Goal: Information Seeking & Learning: Learn about a topic

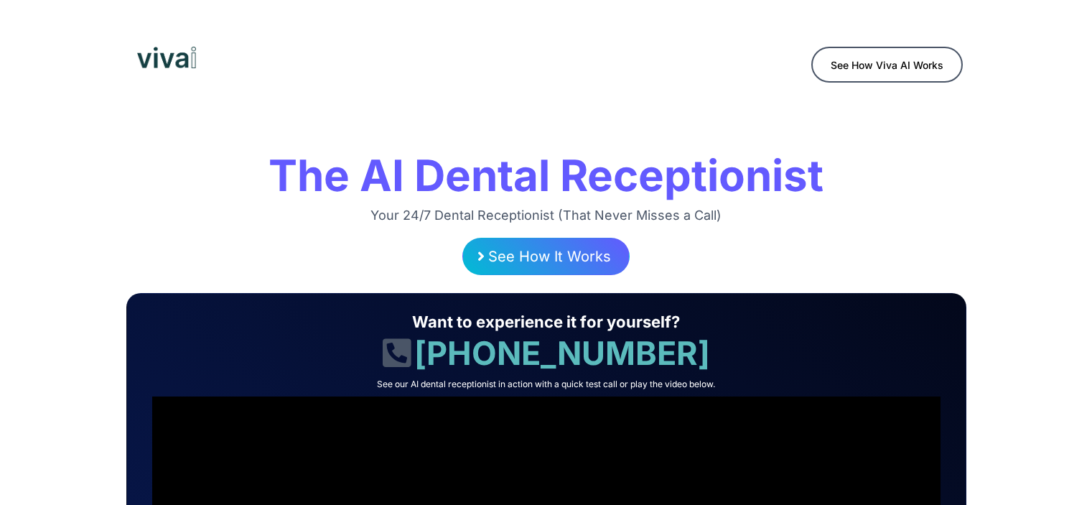
scroll to position [1402, 0]
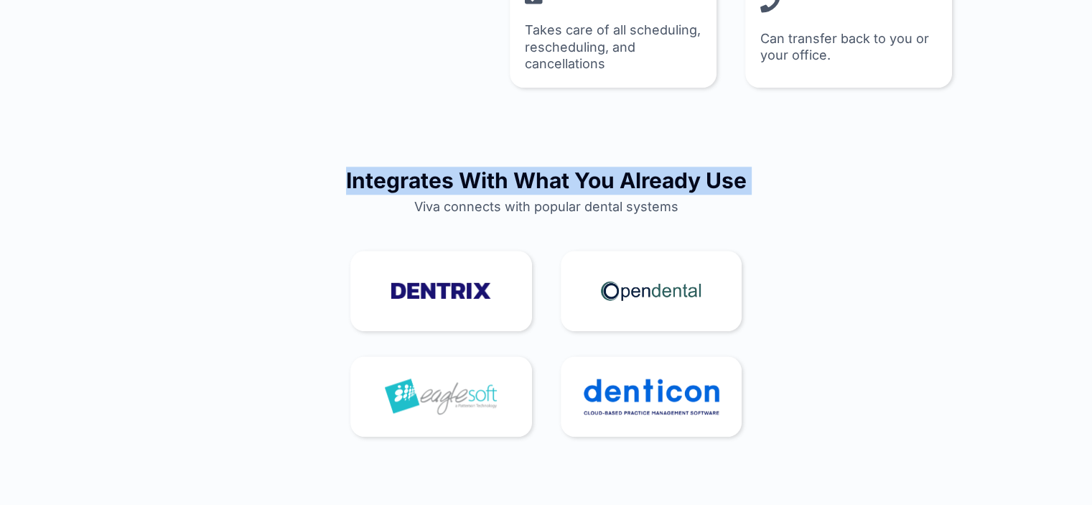
click at [642, 153] on div "Integrates With What You Already Use Viva connects with popular dental systems" at bounding box center [546, 191] width 840 height 84
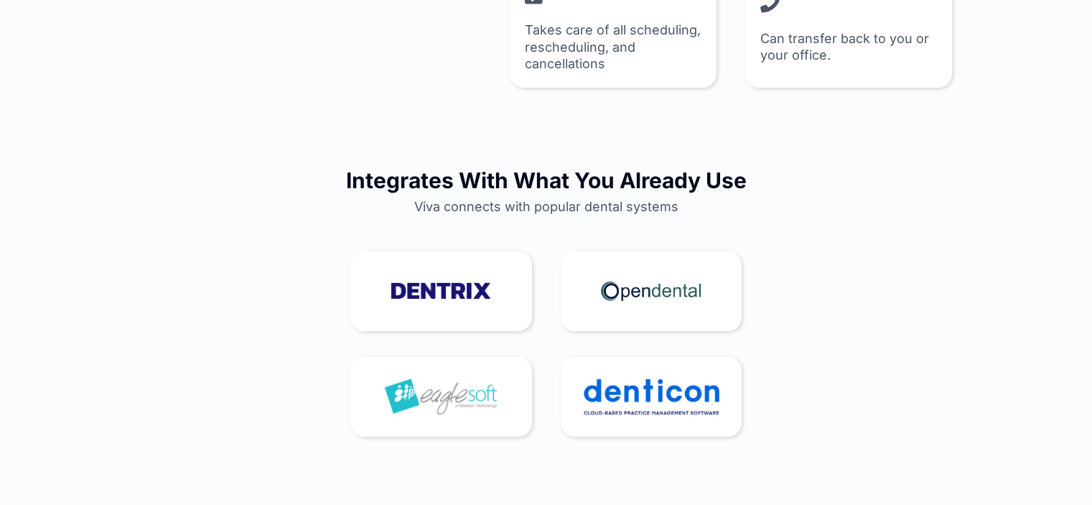
click at [546, 203] on h2 "Viva connects with popular dental systems" at bounding box center [546, 206] width 833 height 17
copy div "Viva connects with popular dental systems"
click at [554, 236] on div at bounding box center [546, 291] width 420 height 116
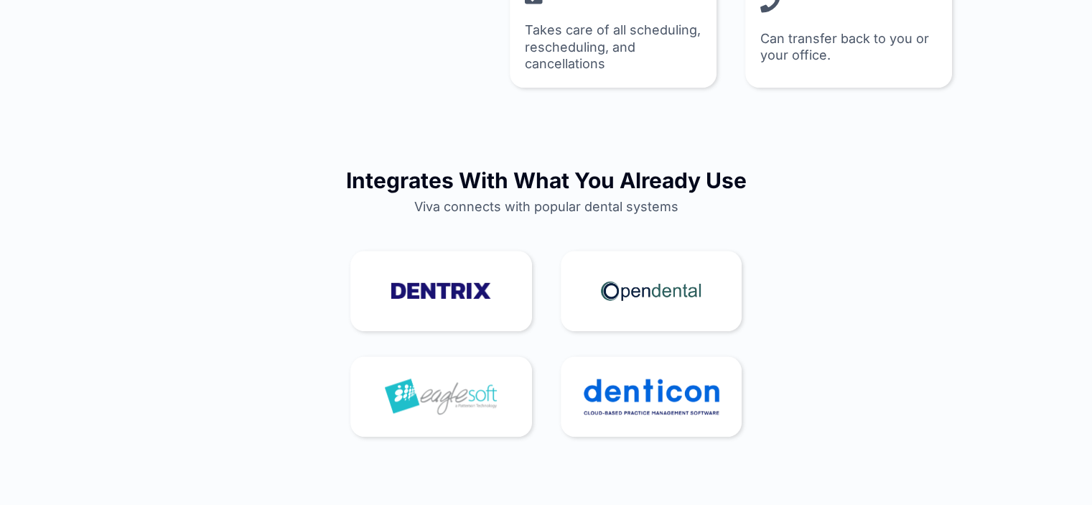
drag, startPoint x: 430, startPoint y: 376, endPoint x: 404, endPoint y: 385, distance: 27.5
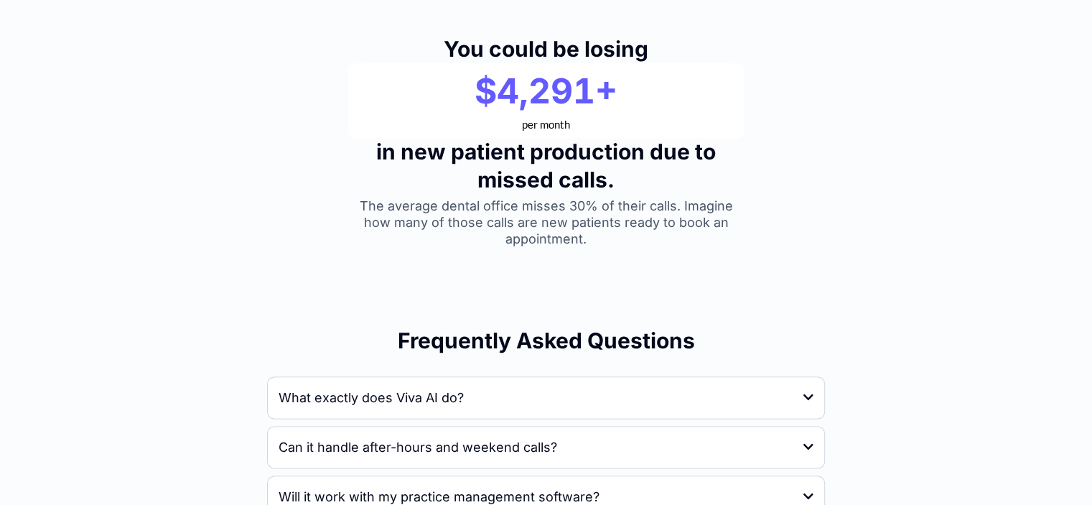
scroll to position [1770, 0]
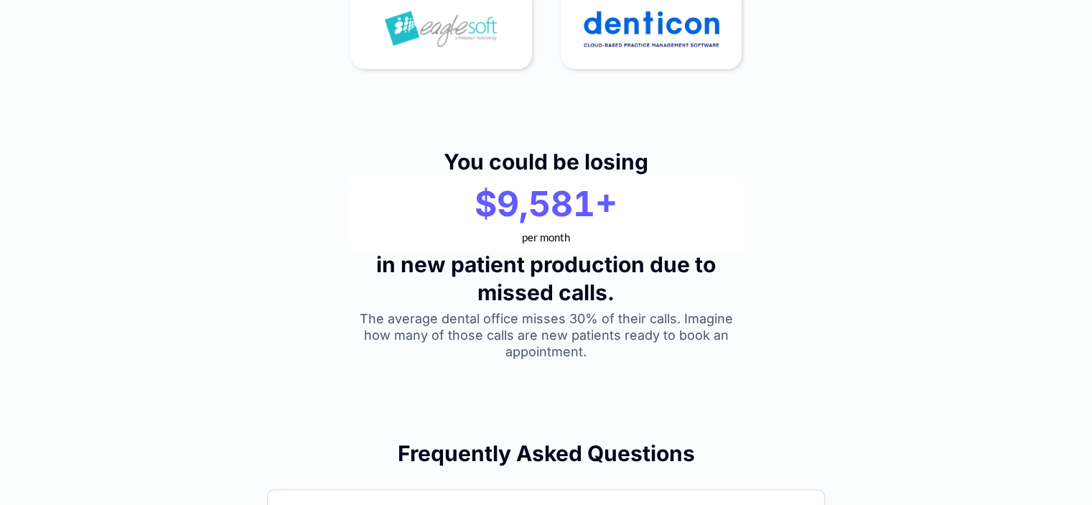
click at [548, 144] on div "You could be losing $10,000+ $9,581+ per month in new patient production due to…" at bounding box center [547, 254] width 404 height 227
click at [548, 144] on div "You could be losing $10,000+ $9,814+ per month in new patient production due to…" at bounding box center [547, 254] width 404 height 227
click at [552, 144] on div "You could be losing $10,000+ $9,983+ per month in new patient production due to…" at bounding box center [547, 254] width 404 height 227
click at [552, 144] on div "You could be losing $10,000+ $9,998+ per month in new patient production due to…" at bounding box center [547, 254] width 404 height 227
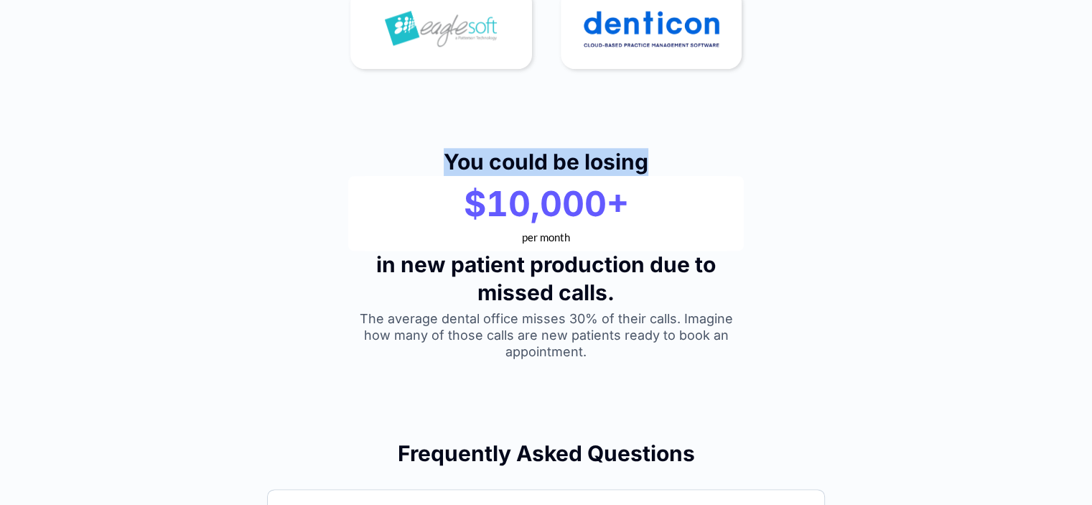
click at [552, 144] on div "You could be losing $10,000+ $10,000+ per month in new patient production due t…" at bounding box center [547, 254] width 404 height 227
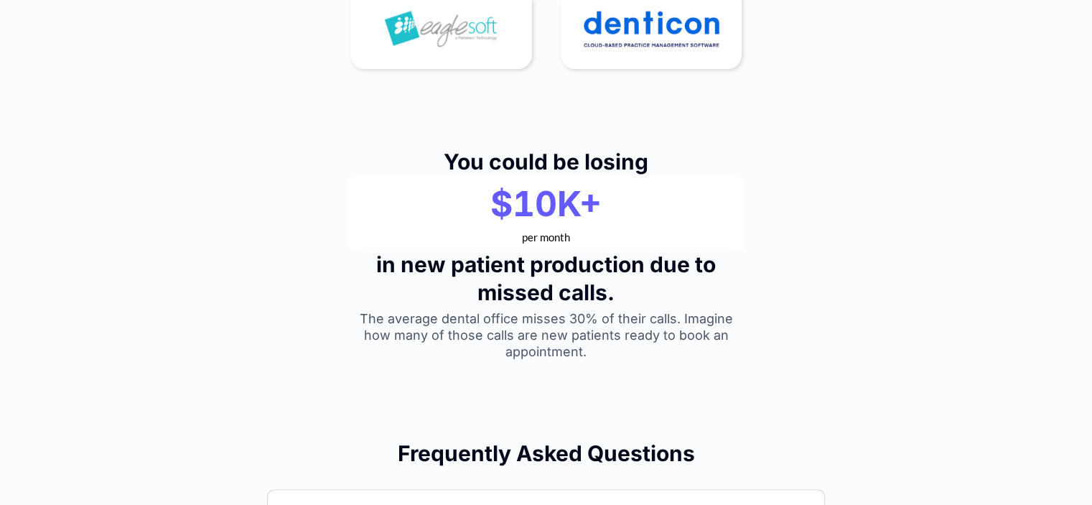
click at [541, 212] on div "$10K+" at bounding box center [546, 204] width 353 height 42
copy div "$10K+"
click at [530, 238] on div "per month" at bounding box center [546, 237] width 353 height 13
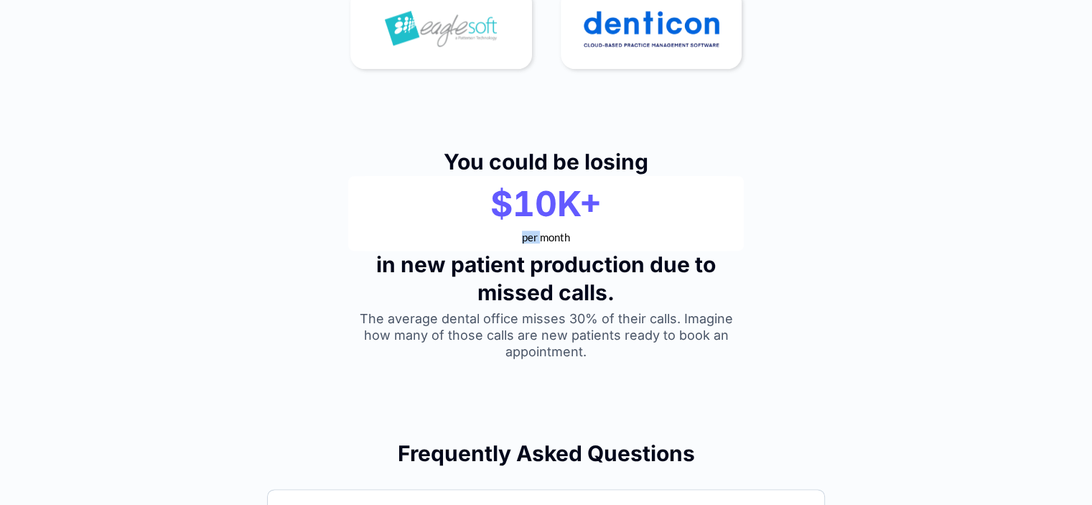
click at [530, 238] on div "per month" at bounding box center [546, 237] width 353 height 13
copy div "per month"
click at [510, 270] on h1 "in new patient production due to missed calls." at bounding box center [546, 279] width 396 height 56
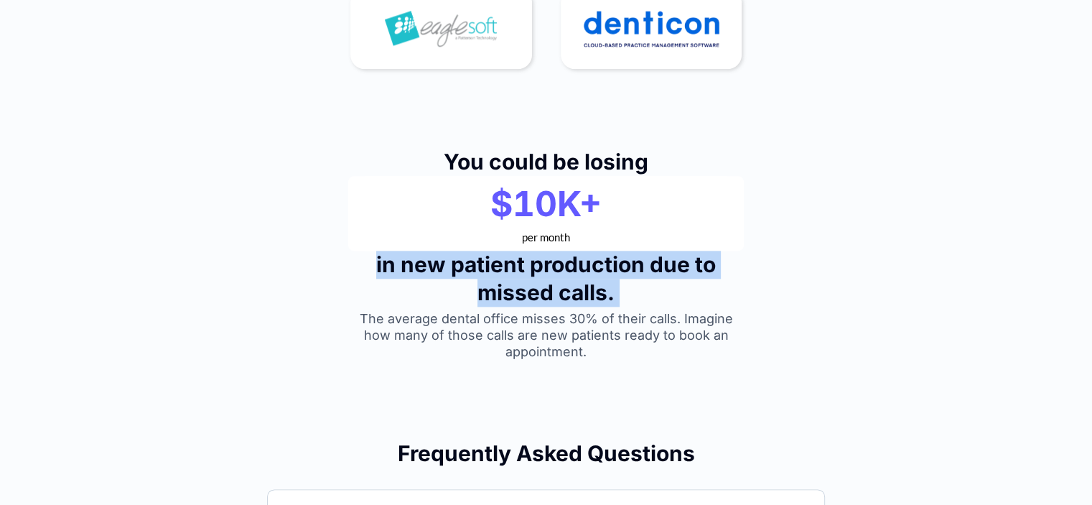
click at [510, 270] on h1 "in new patient production due to missed calls." at bounding box center [546, 279] width 396 height 56
copy div "in new patient production due to missed calls."
click at [603, 300] on h1 "in new patient production due to missed calls." at bounding box center [546, 279] width 396 height 56
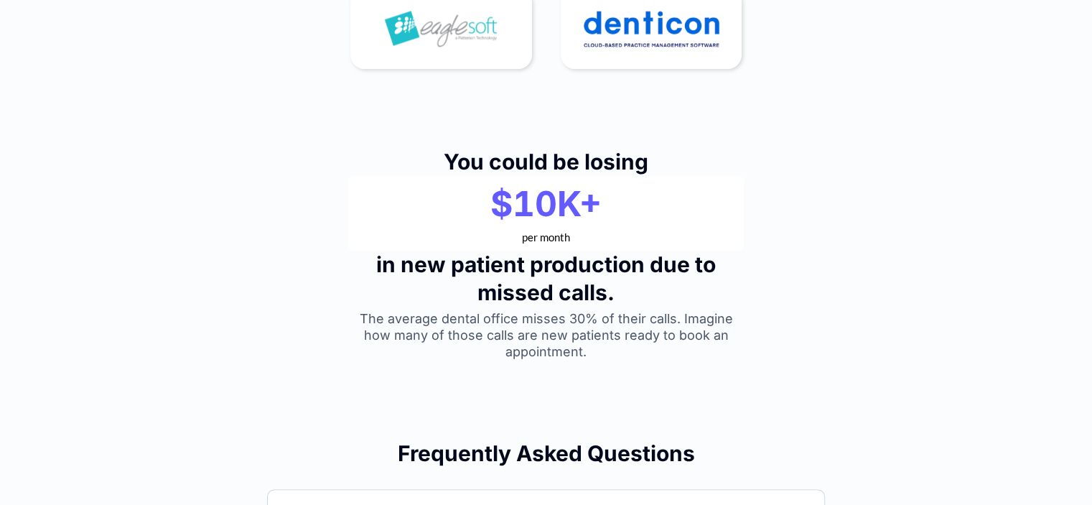
click at [558, 322] on h2 "The average dental office misses 30% of their calls. Imagine how many of those …" at bounding box center [546, 335] width 396 height 50
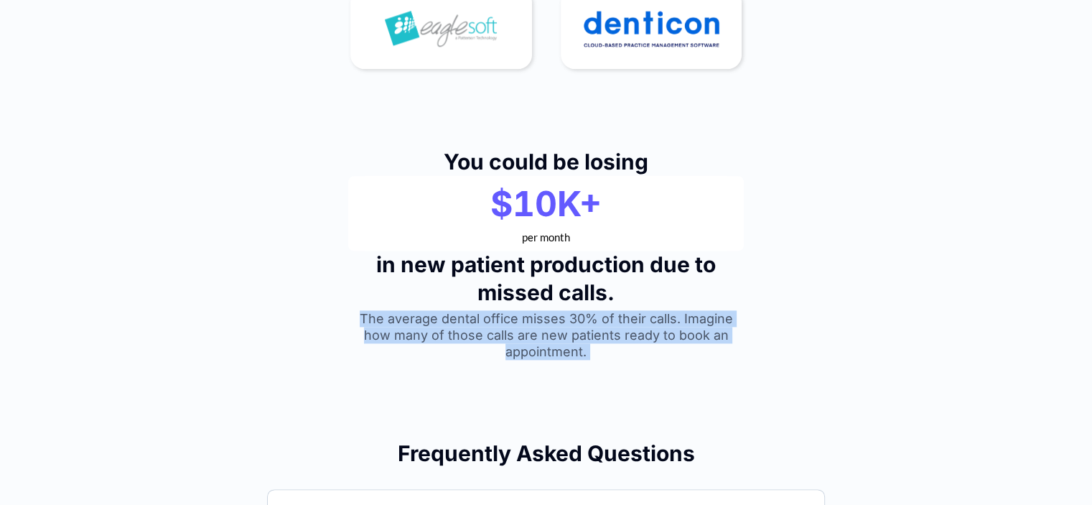
click at [558, 322] on h2 "The average dental office misses 30% of their calls. Imagine how many of those …" at bounding box center [546, 335] width 396 height 50
copy div "The average dental office misses 30% of their calls. Imagine how many of those …"
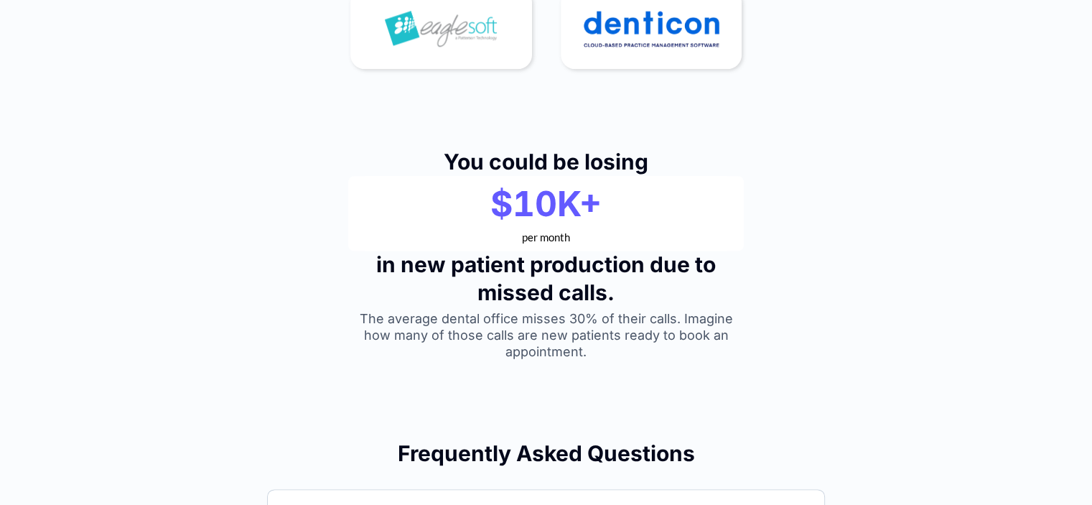
click at [702, 231] on div "per month" at bounding box center [546, 237] width 353 height 13
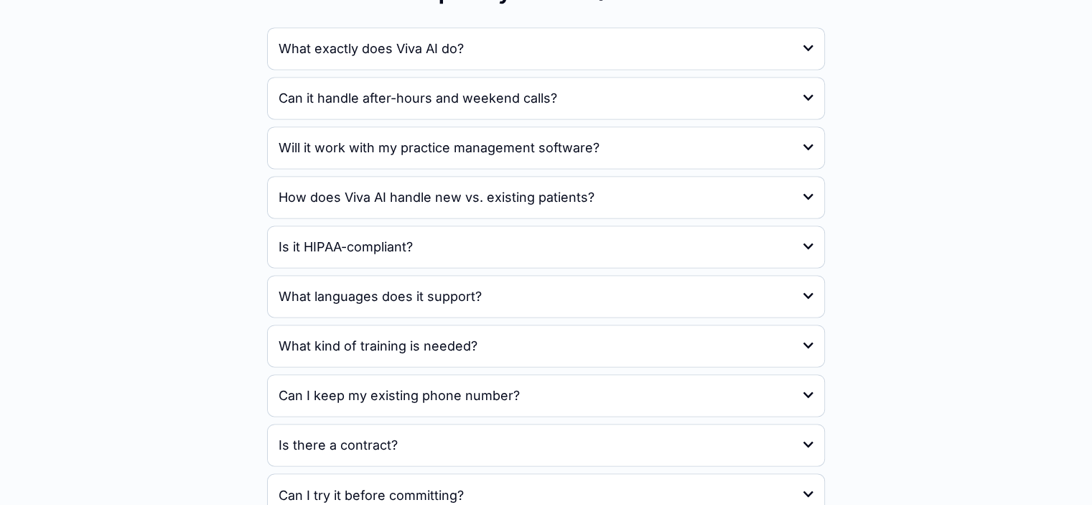
scroll to position [2122, 0]
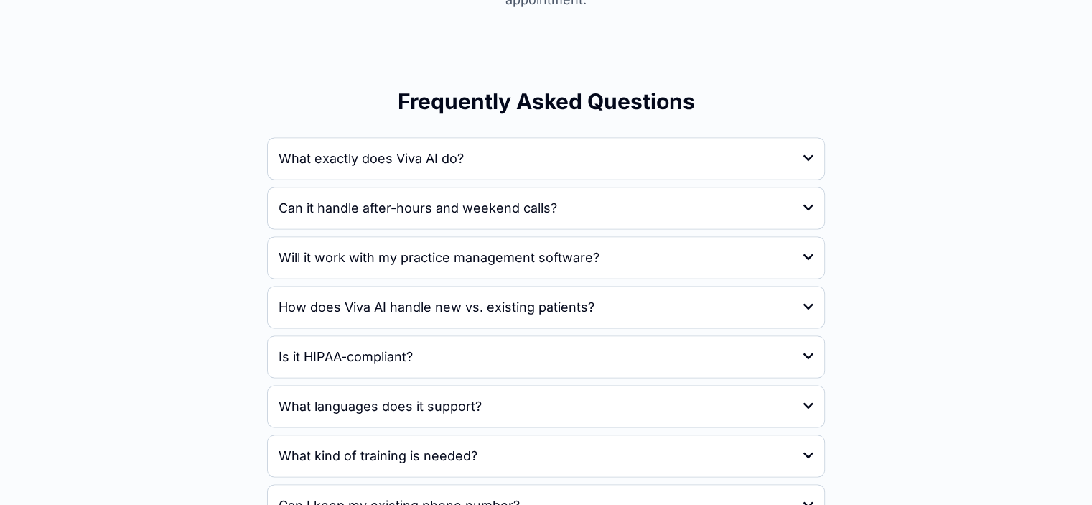
click at [534, 103] on h1 "Frequently Asked Questions" at bounding box center [546, 102] width 572 height 28
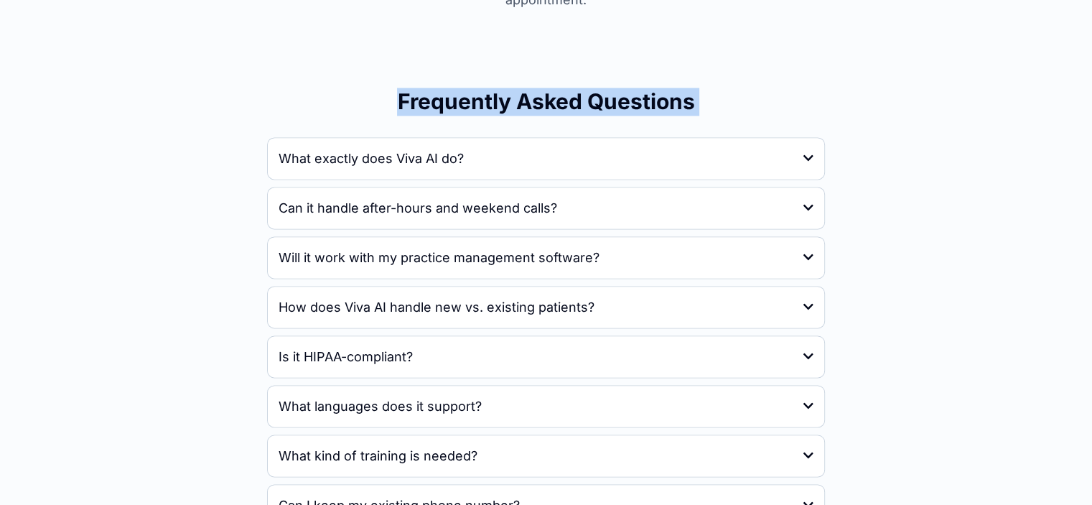
click at [534, 103] on h1 "Frequently Asked Questions" at bounding box center [546, 102] width 572 height 28
copy div "Frequently Asked Questions"
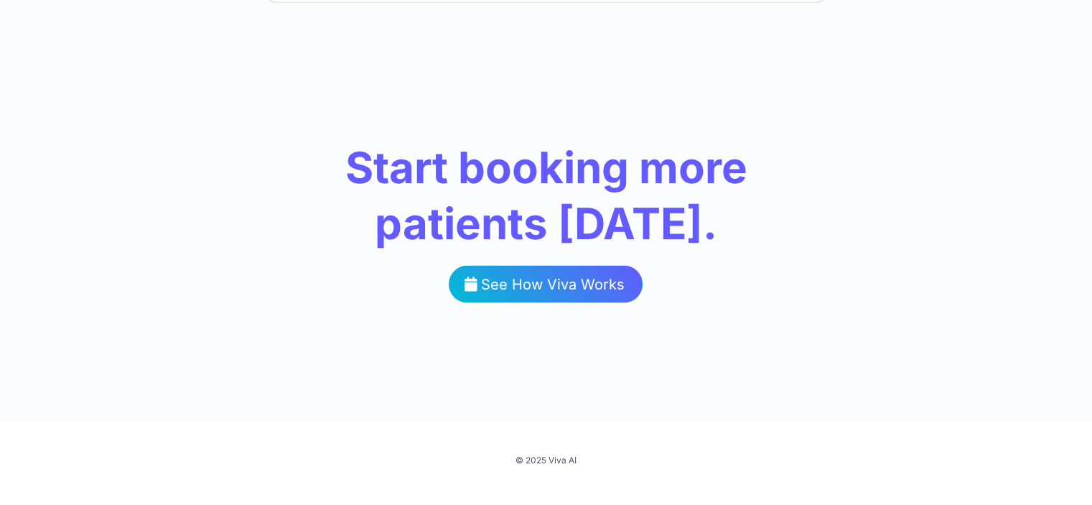
scroll to position [2749, 0]
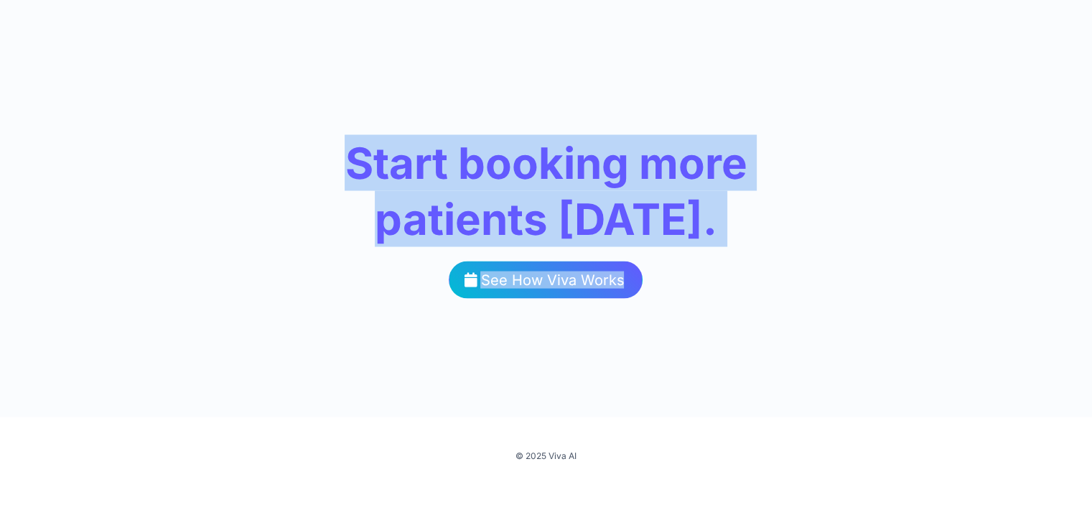
drag, startPoint x: 342, startPoint y: 156, endPoint x: 865, endPoint y: 254, distance: 531.9
copy div "Start booking more patients [DATE]. See How Viva Works"
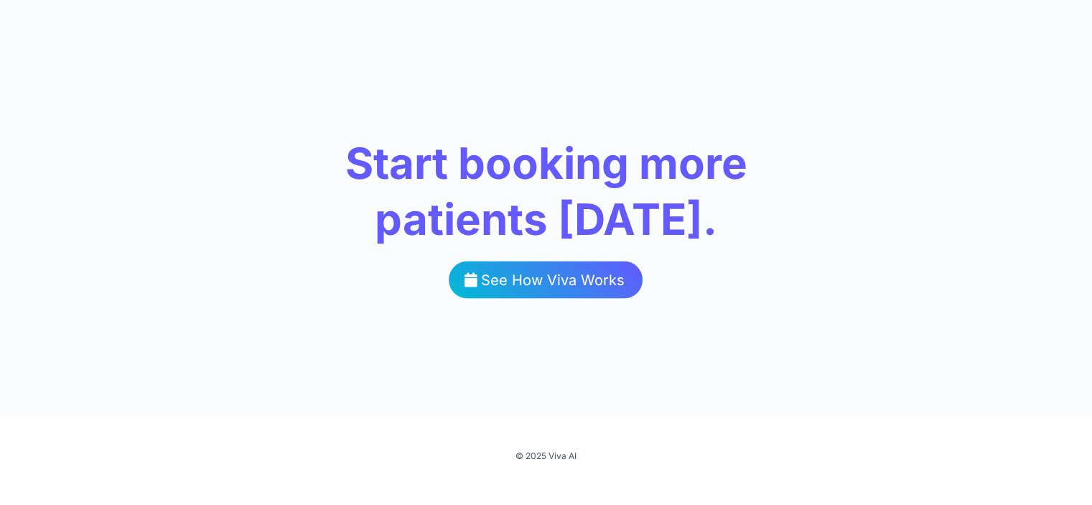
click at [743, 302] on div "Start booking more patients [DATE]. See How Viva Works" at bounding box center [546, 195] width 580 height 243
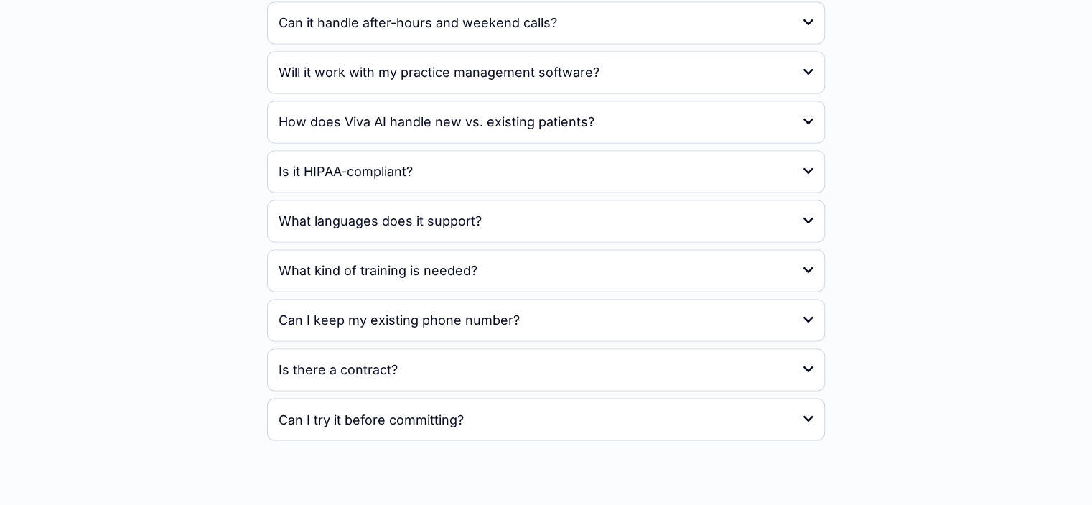
click at [592, 238] on div "What languages does it support? Viva AI currently supports English, Spanish, Po…" at bounding box center [546, 221] width 558 height 42
click at [577, 217] on div "What languages does it support?" at bounding box center [546, 220] width 557 height 41
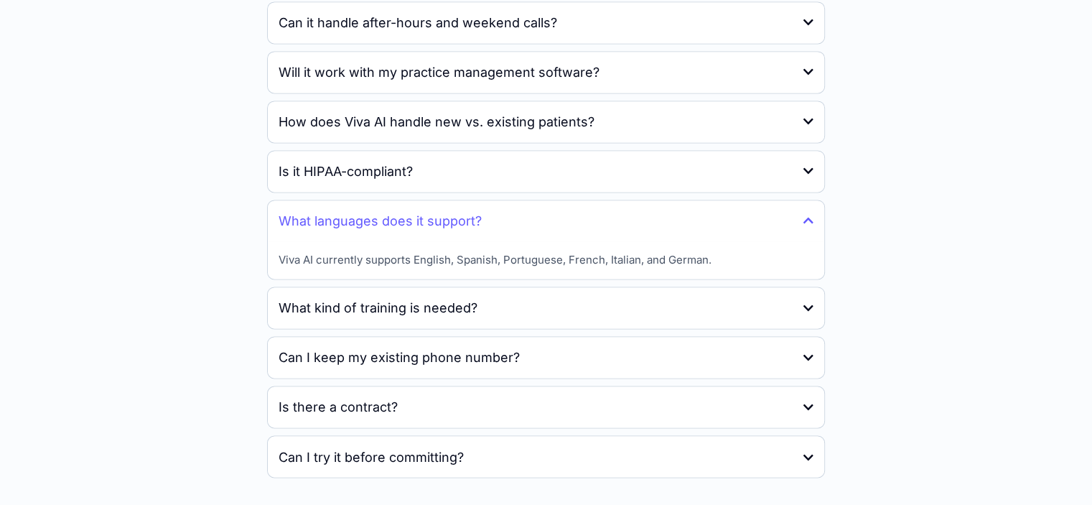
click at [577, 217] on div "What languages does it support?" at bounding box center [546, 220] width 557 height 41
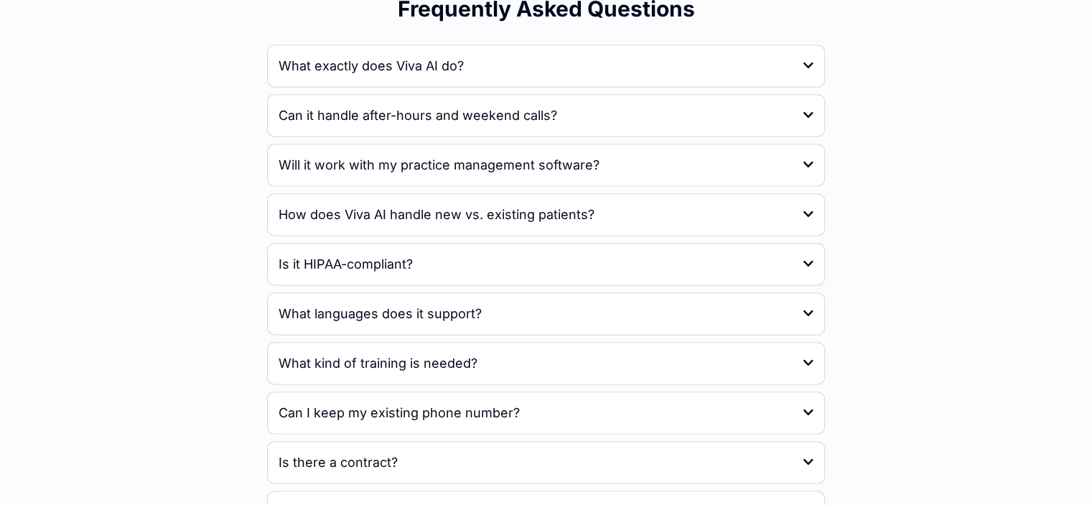
scroll to position [2159, 0]
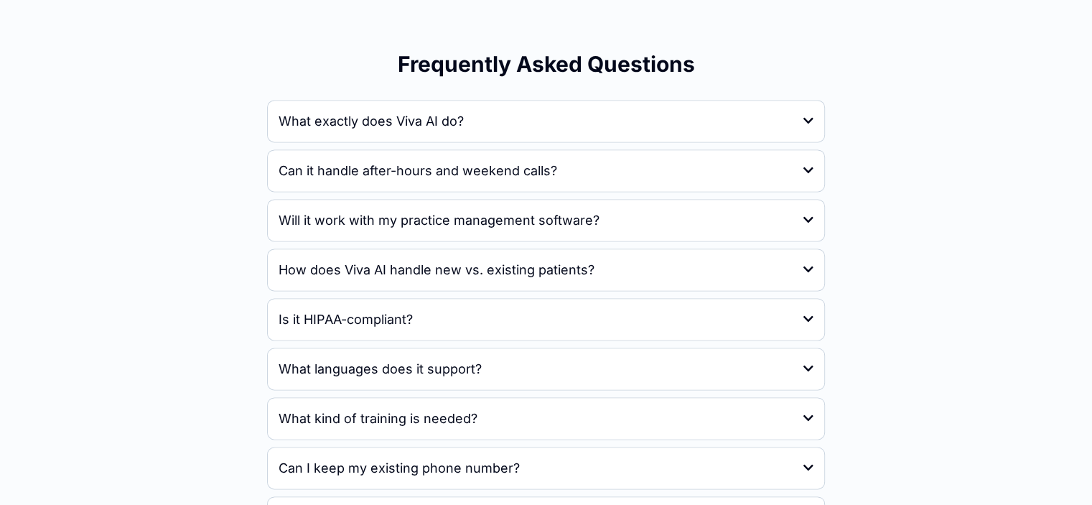
click at [414, 126] on h4 "What exactly does Viva AI do?" at bounding box center [371, 120] width 185 height 19
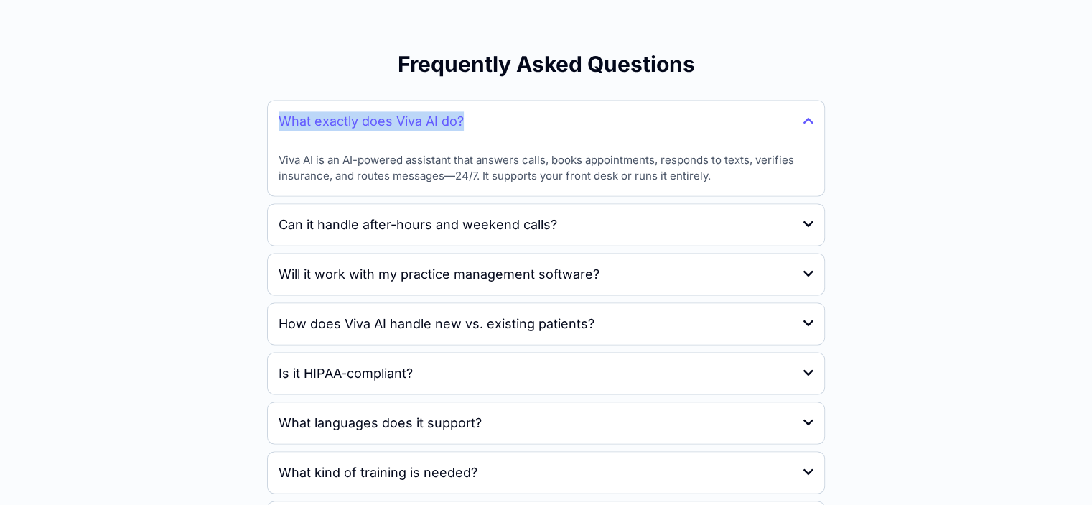
copy h4 "What exactly does Viva AI do?"
click at [435, 175] on p "Viva AI is an AI-powered assistant that answers calls, books appointments, resp…" at bounding box center [546, 168] width 535 height 32
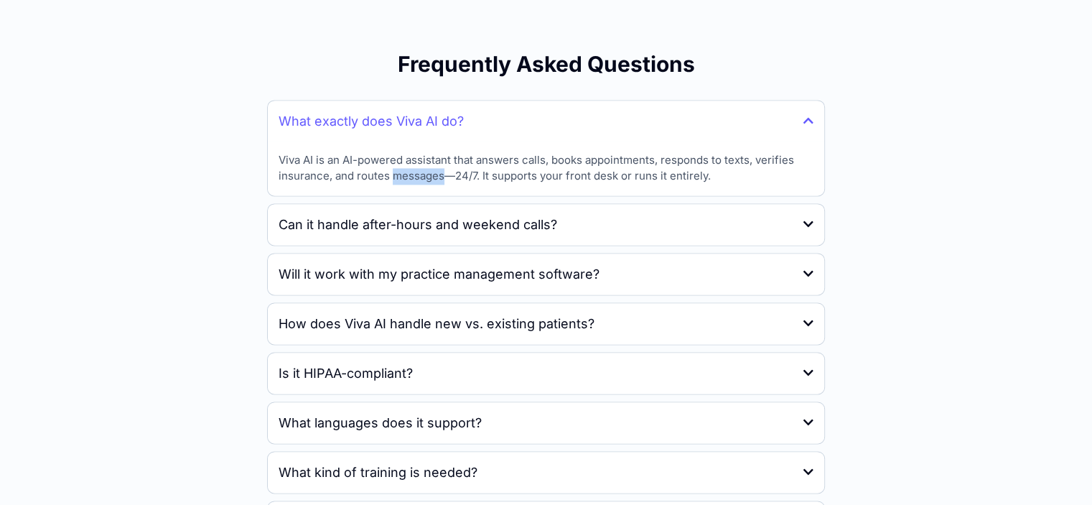
click at [435, 175] on p "Viva AI is an AI-powered assistant that answers calls, books appointments, resp…" at bounding box center [546, 168] width 535 height 32
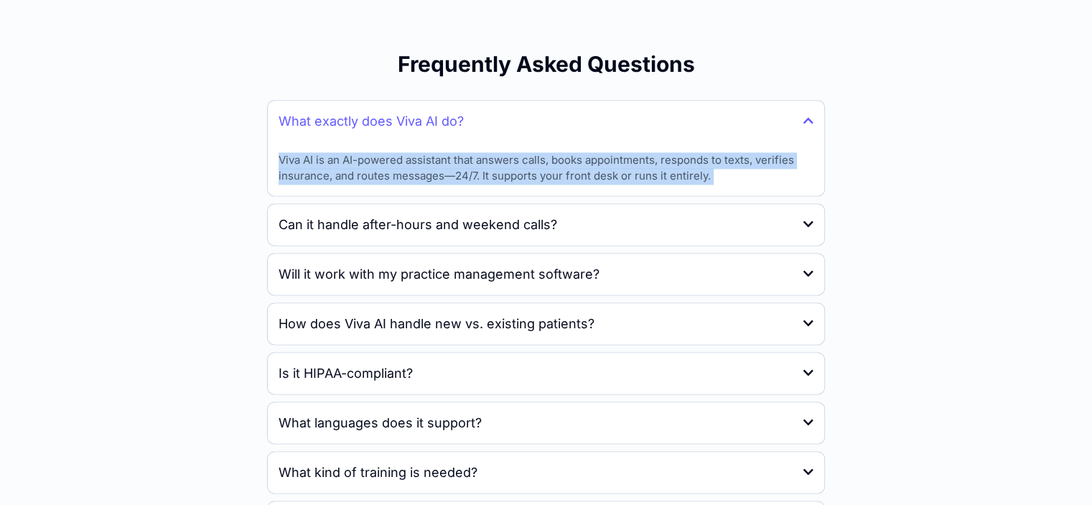
click at [435, 175] on p "Viva AI is an AI-powered assistant that answers calls, books appointments, resp…" at bounding box center [546, 168] width 535 height 32
copy p "Viva AI is an AI-powered assistant that answers calls, books appointments, resp…"
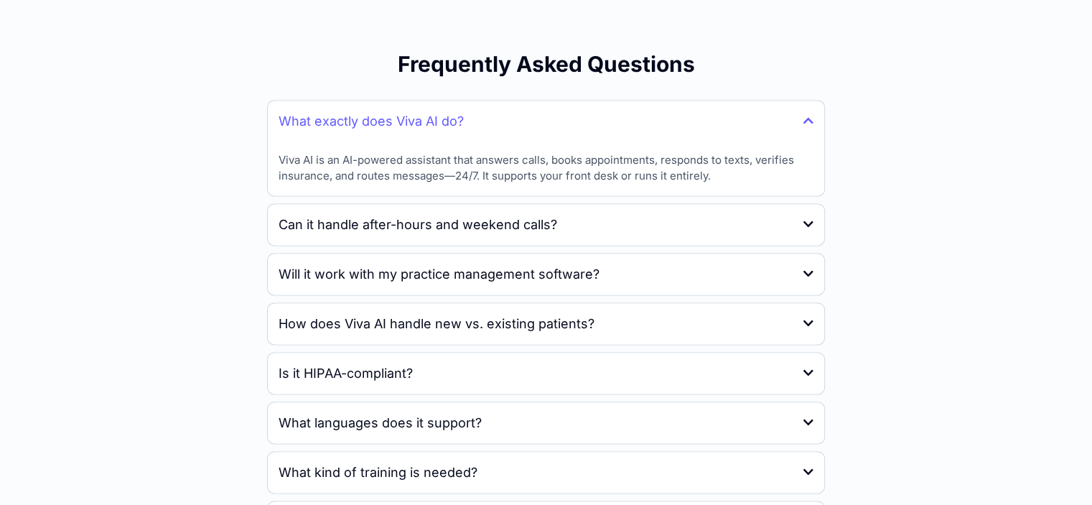
click at [462, 225] on h4 "Can it handle after-hours and weekend calls?" at bounding box center [418, 224] width 279 height 19
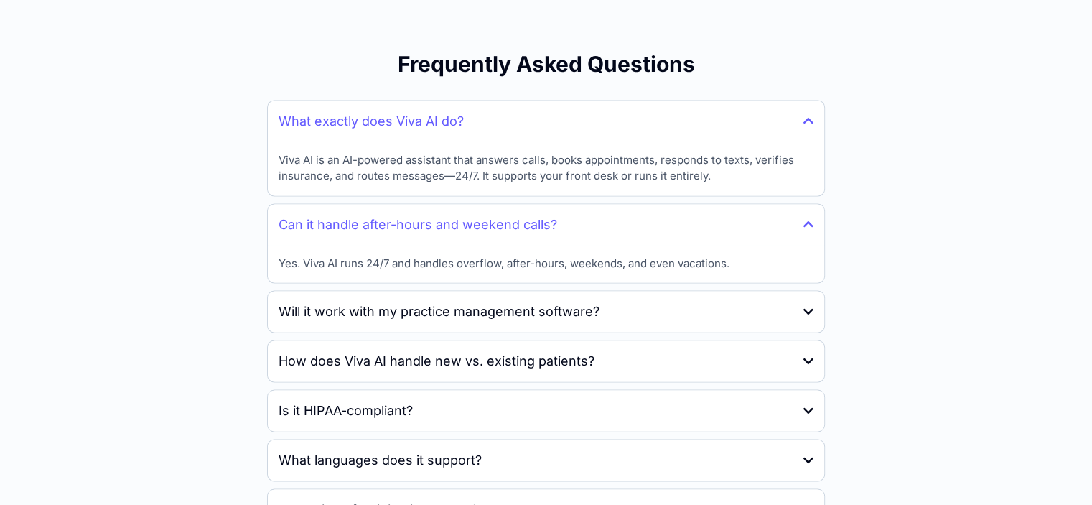
click at [462, 164] on p "Viva AI is an AI-powered assistant that answers calls, books appointments, resp…" at bounding box center [546, 168] width 535 height 32
click at [463, 221] on h4 "Can it handle after-hours and weekend calls?" at bounding box center [418, 224] width 279 height 19
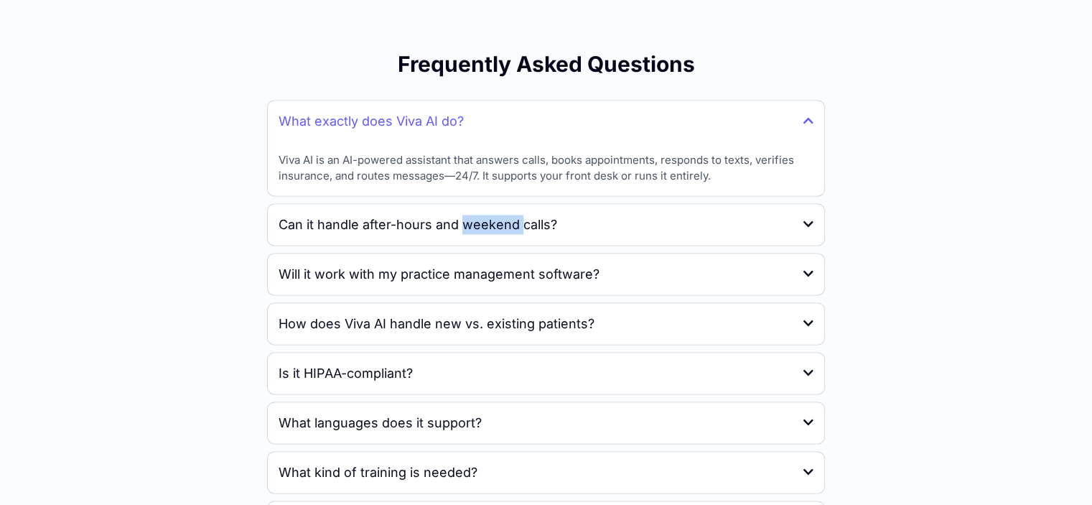
click at [463, 221] on h4 "Can it handle after-hours and weekend calls?" at bounding box center [418, 224] width 279 height 19
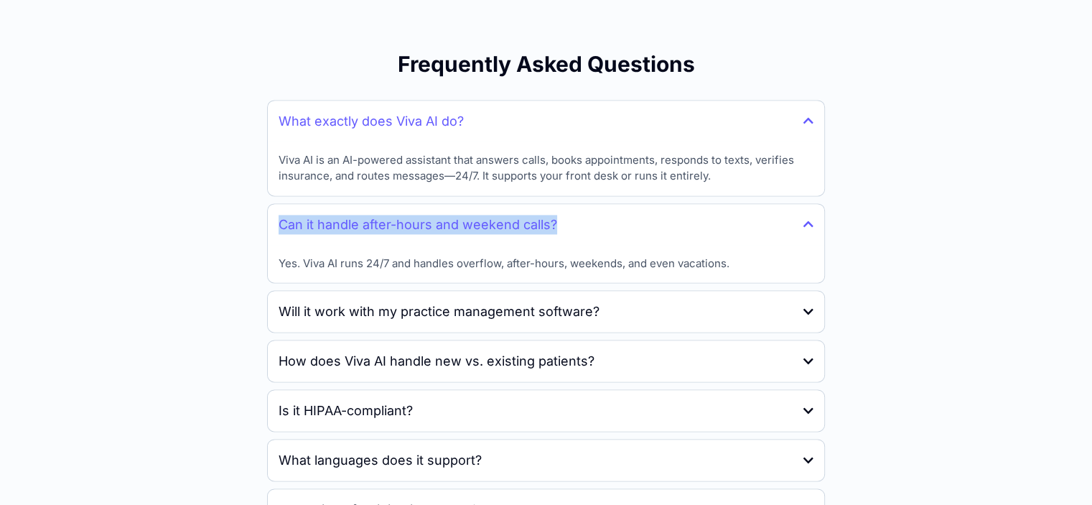
click at [463, 221] on h4 "Can it handle after-hours and weekend calls?" at bounding box center [418, 224] width 279 height 19
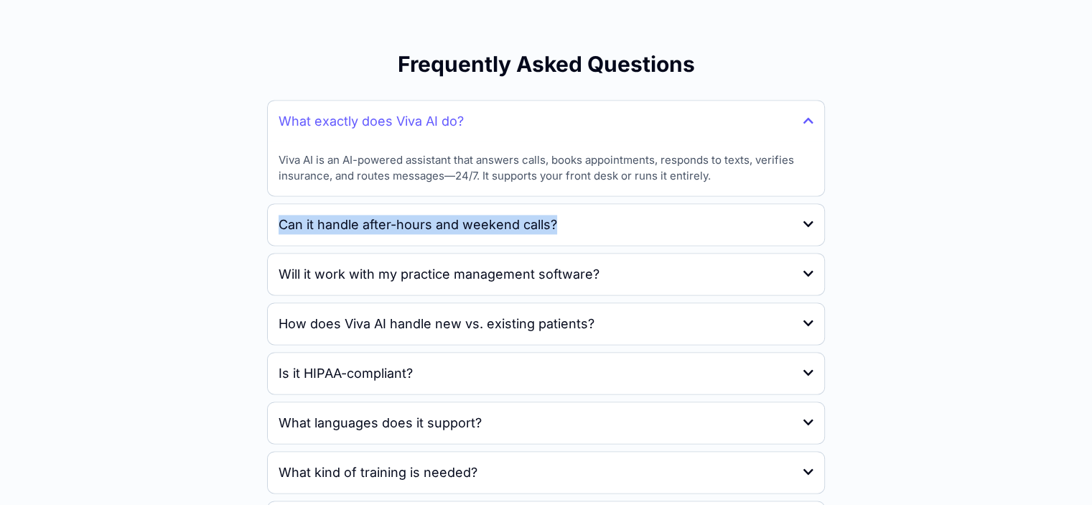
copy h4 "Can it handle after-hours and weekend calls?"
click at [418, 223] on h4 "Can it handle after-hours and weekend calls?" at bounding box center [418, 224] width 279 height 19
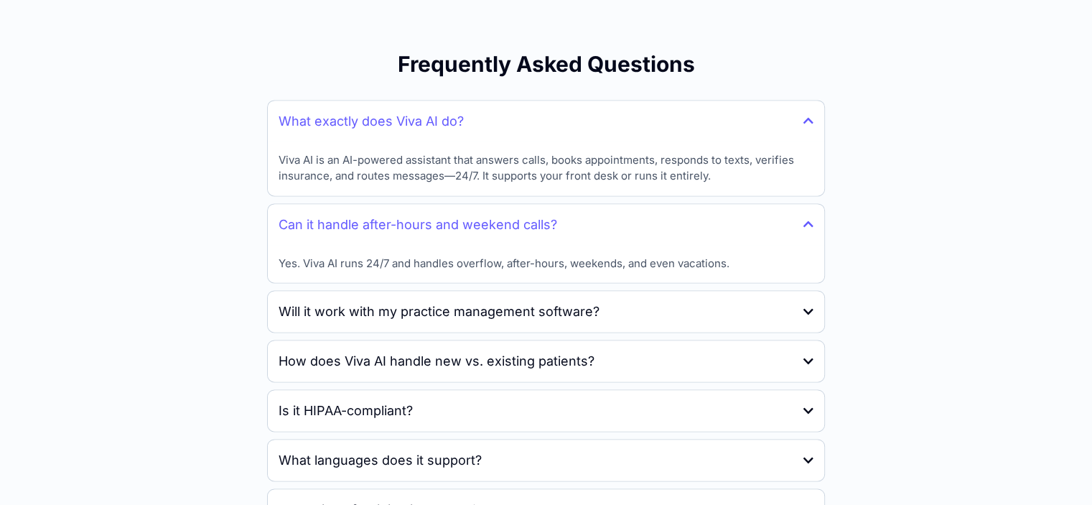
click at [417, 270] on div "Yes. Viva AI runs 24/7 and handles overflow, after-hours, weekends, and even va…" at bounding box center [546, 264] width 557 height 38
click at [417, 266] on p "Yes. Viva AI runs 24/7 and handles overflow, after-hours, weekends, and even va…" at bounding box center [504, 264] width 451 height 17
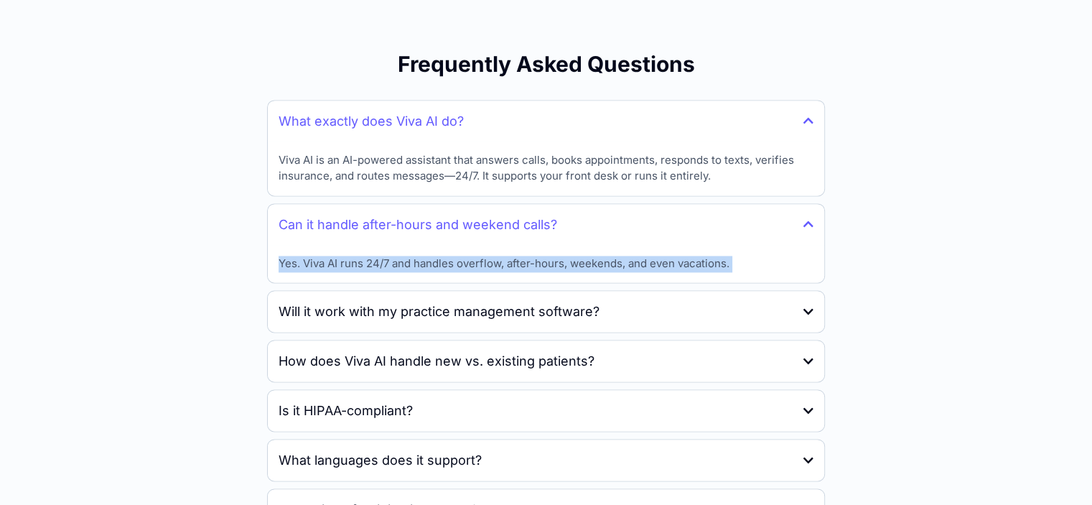
click at [417, 266] on p "Yes. Viva AI runs 24/7 and handles overflow, after-hours, weekends, and even va…" at bounding box center [504, 264] width 451 height 17
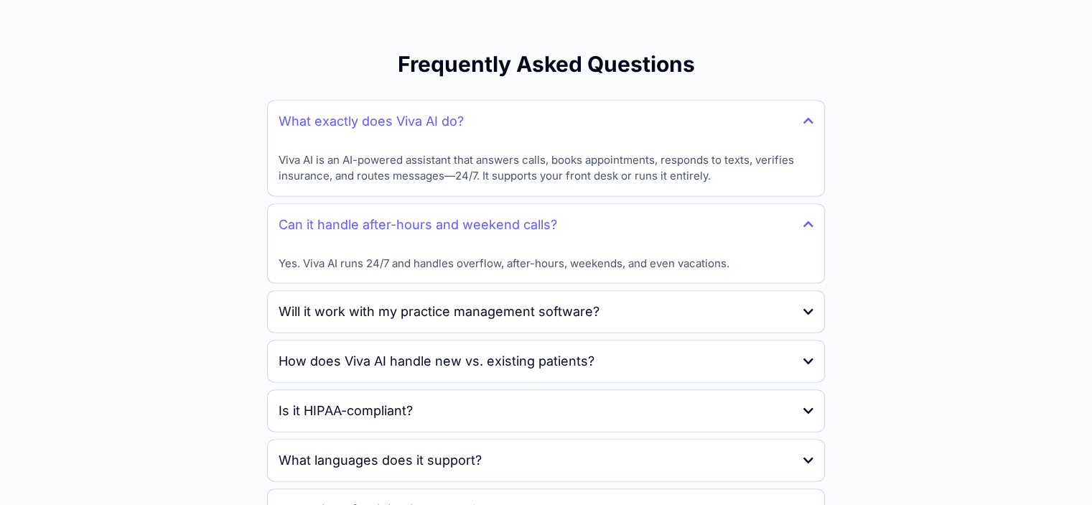
click at [490, 294] on div "Will it work with my practice management software?" at bounding box center [546, 311] width 557 height 41
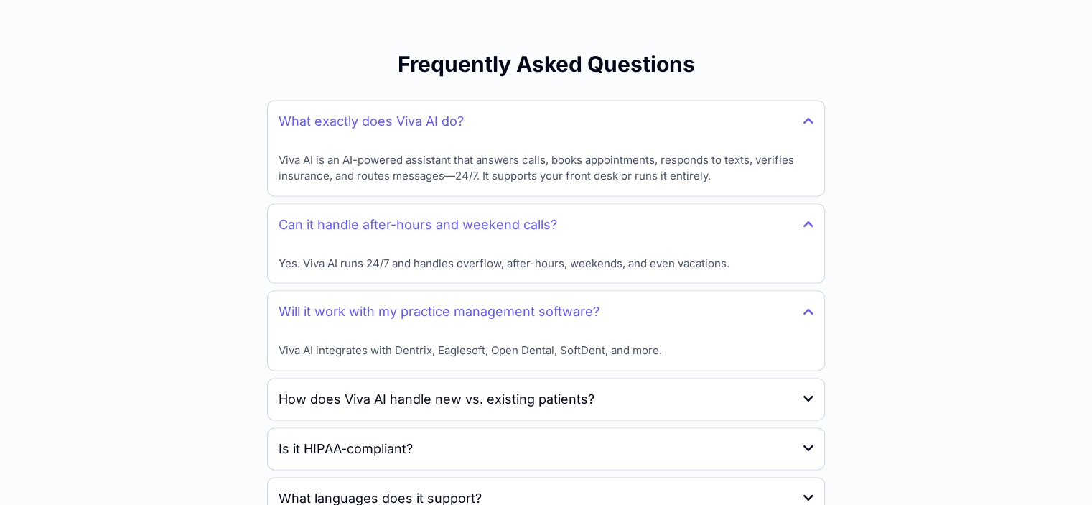
click at [487, 302] on h4 "Will it work with my practice management software?" at bounding box center [439, 311] width 321 height 19
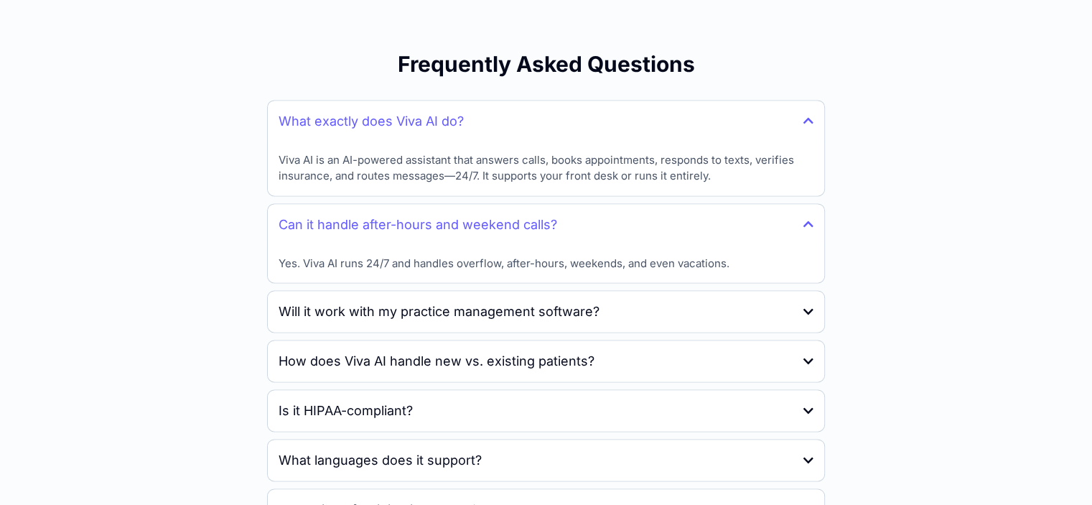
click at [487, 302] on h4 "Will it work with my practice management software?" at bounding box center [439, 311] width 321 height 19
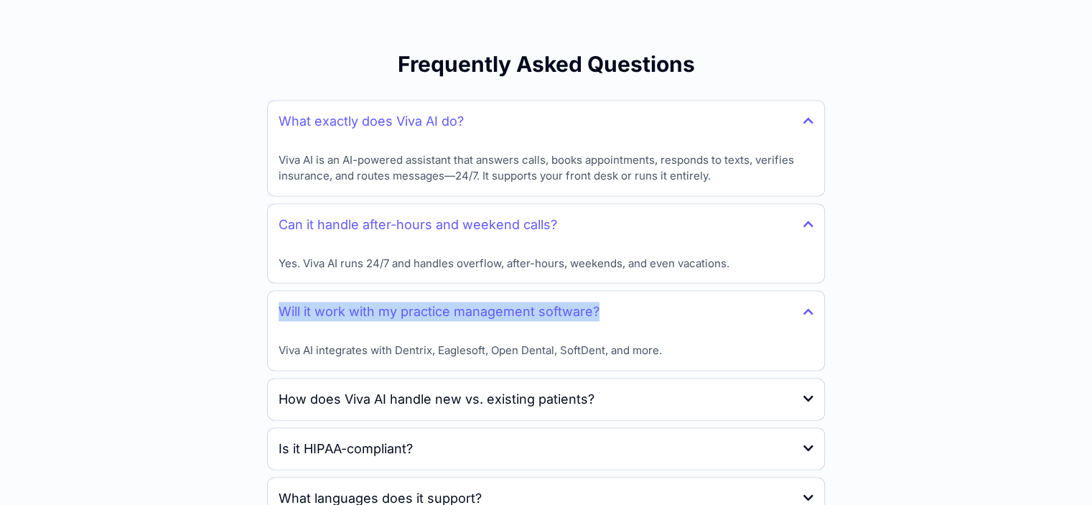
click at [487, 302] on h4 "Will it work with my practice management software?" at bounding box center [439, 311] width 321 height 19
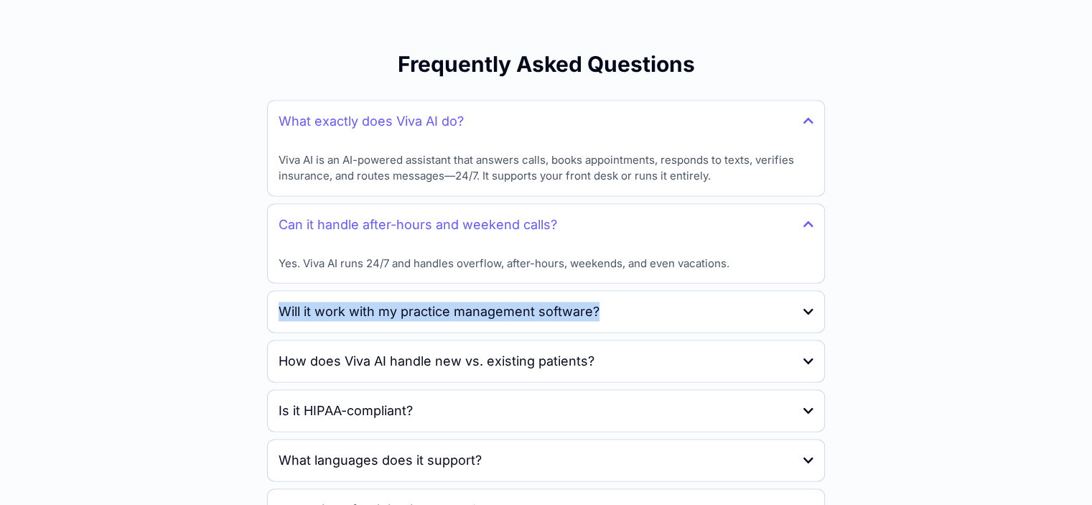
click at [457, 307] on h4 "Will it work with my practice management software?" at bounding box center [439, 311] width 321 height 19
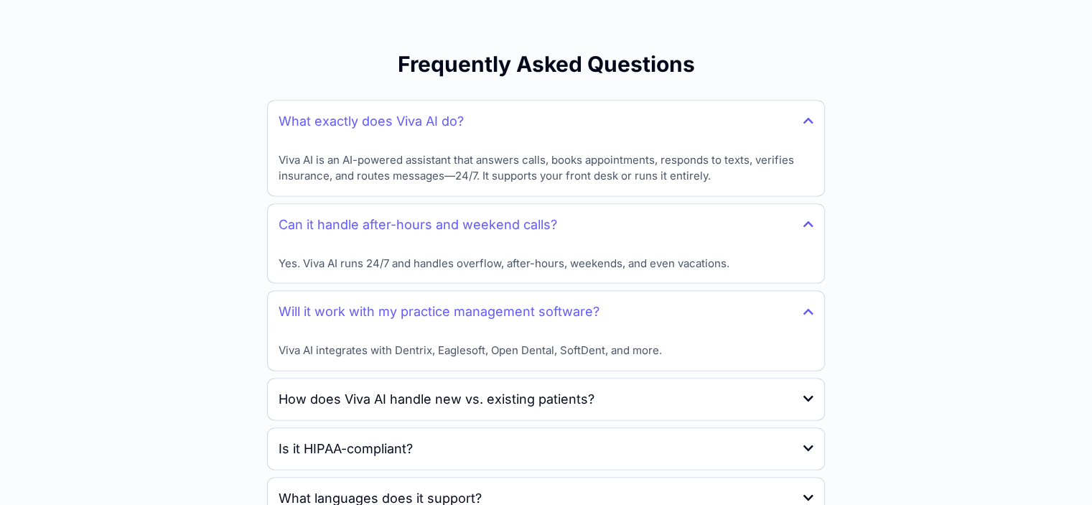
click at [407, 359] on div "Viva AI integrates with Dentrix, Eaglesoft, Open Dental, SoftDent, and more." at bounding box center [546, 351] width 557 height 38
click at [407, 353] on p "Viva AI integrates with Dentrix, Eaglesoft, Open Dental, SoftDent, and more." at bounding box center [493, 351] width 428 height 17
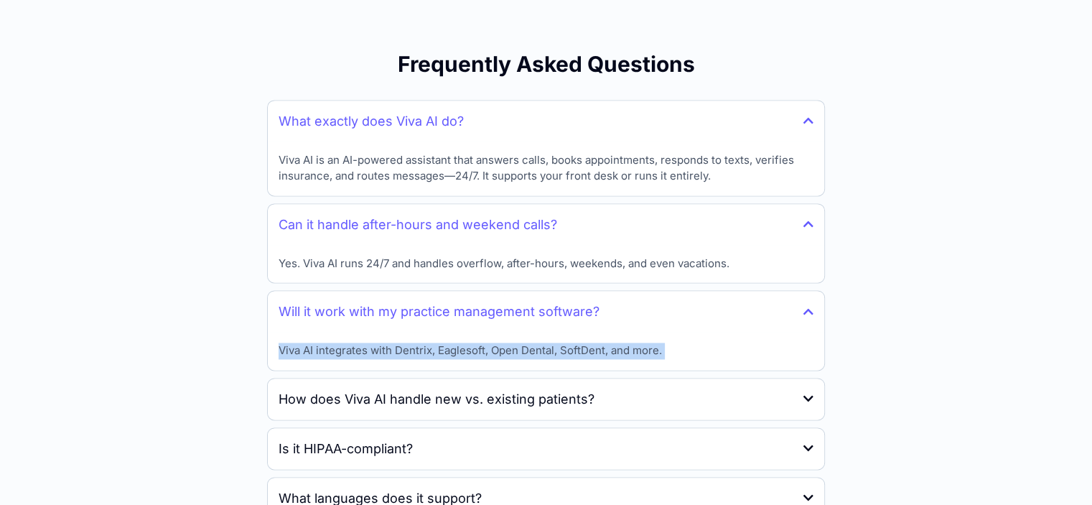
click at [407, 353] on p "Viva AI integrates with Dentrix, Eaglesoft, Open Dental, SoftDent, and more." at bounding box center [493, 351] width 428 height 17
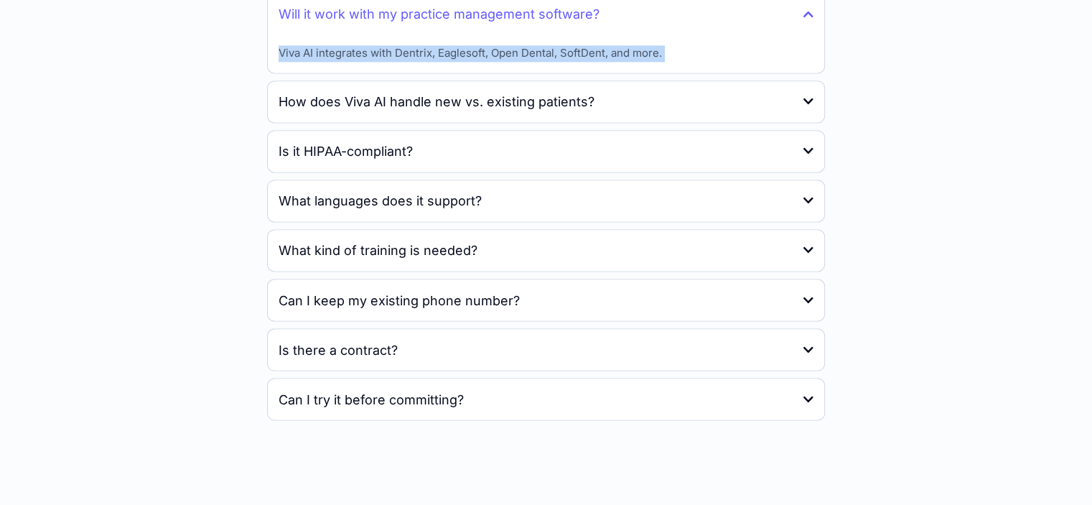
scroll to position [2502, 0]
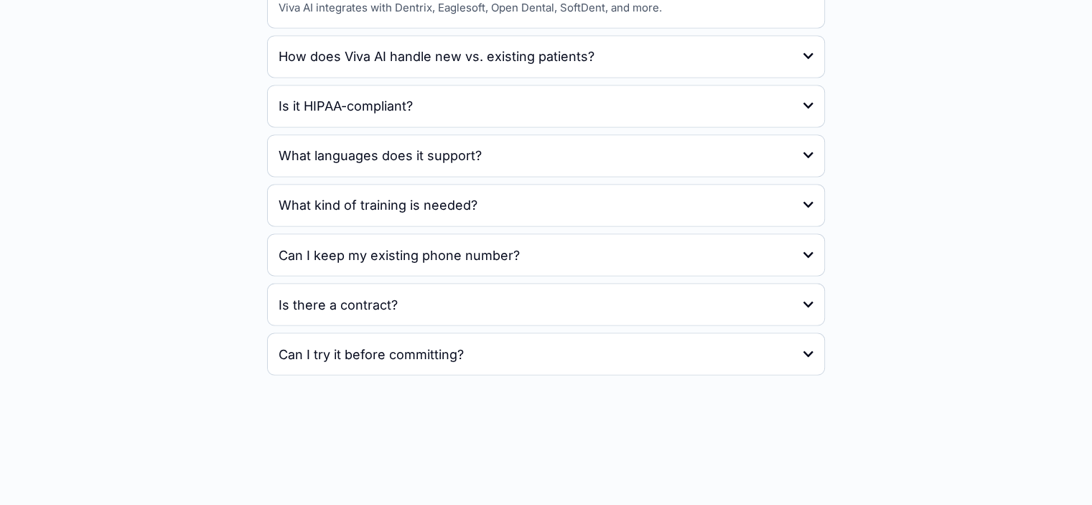
click at [373, 59] on h4 "How does Viva AI handle new vs. existing patients?" at bounding box center [437, 56] width 316 height 19
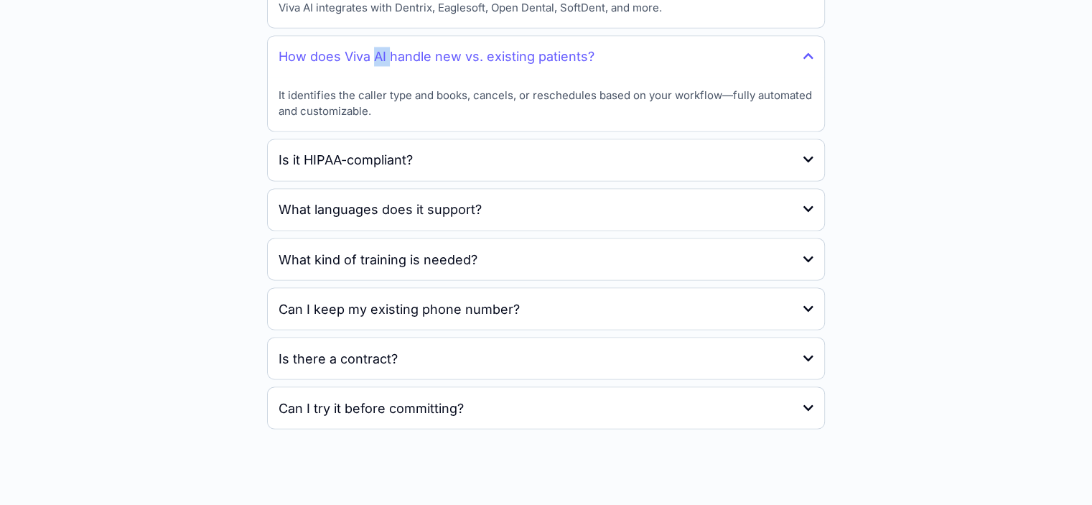
click at [373, 59] on h4 "How does Viva AI handle new vs. existing patients?" at bounding box center [437, 56] width 316 height 19
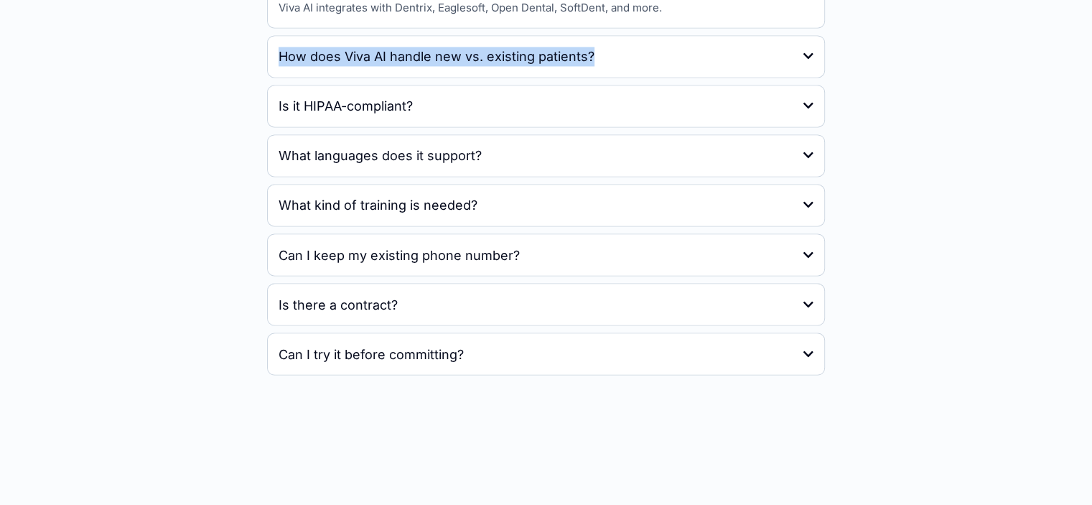
click at [373, 59] on h4 "How does Viva AI handle new vs. existing patients?" at bounding box center [437, 56] width 316 height 19
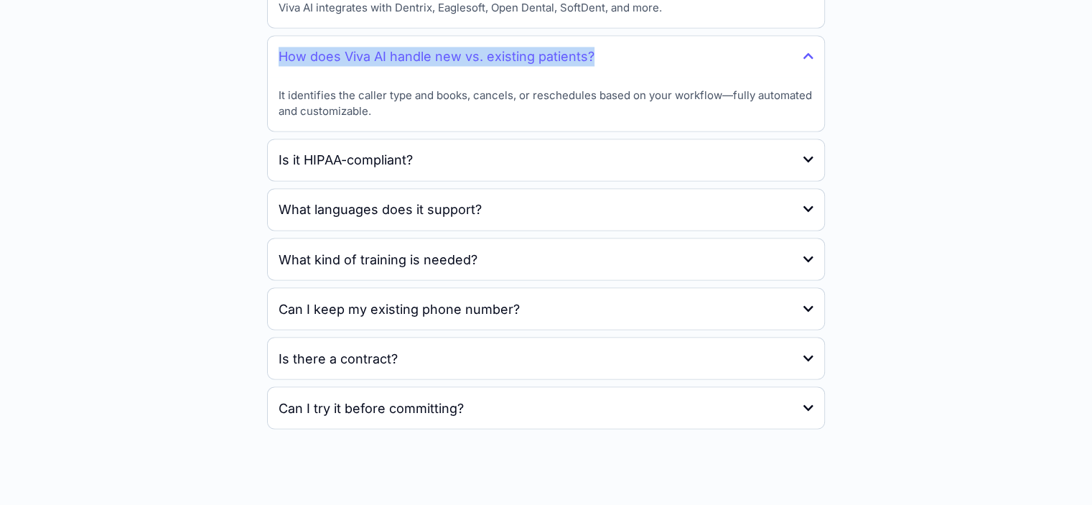
click at [373, 59] on h4 "How does Viva AI handle new vs. existing patients?" at bounding box center [437, 56] width 316 height 19
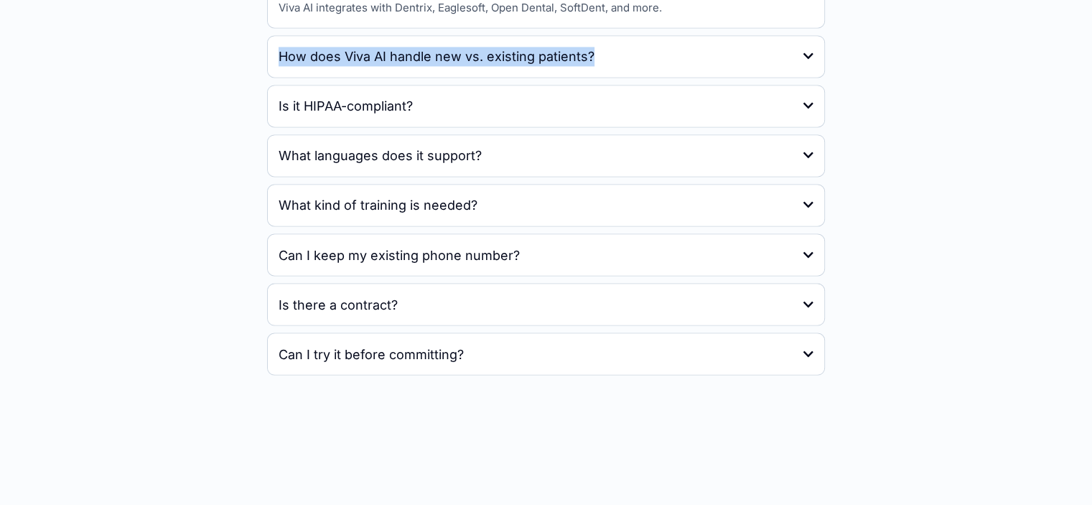
click at [413, 62] on h4 "How does Viva AI handle new vs. existing patients?" at bounding box center [437, 56] width 316 height 19
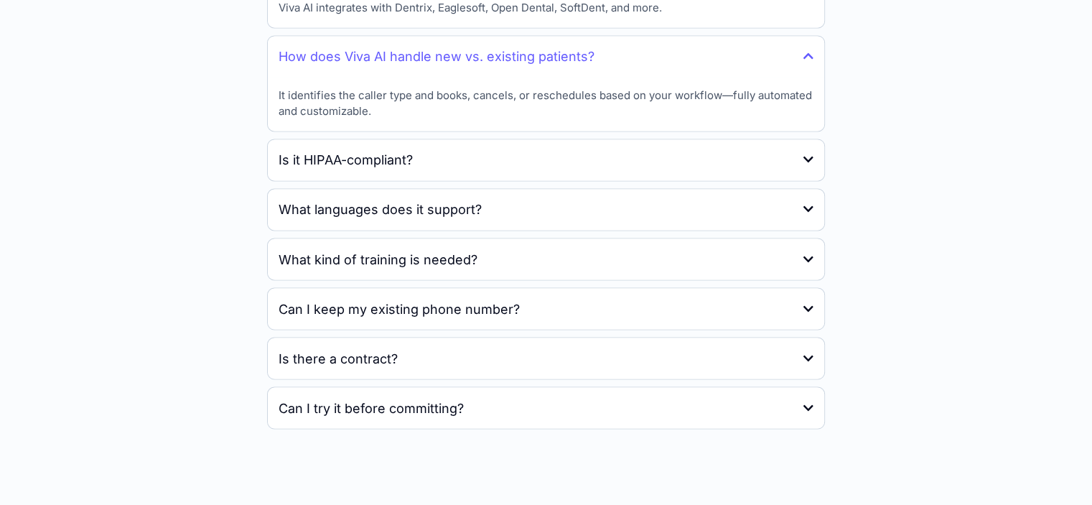
click at [407, 100] on p "It identifies the caller type and books, cancels, or reschedules based on your …" at bounding box center [546, 104] width 535 height 32
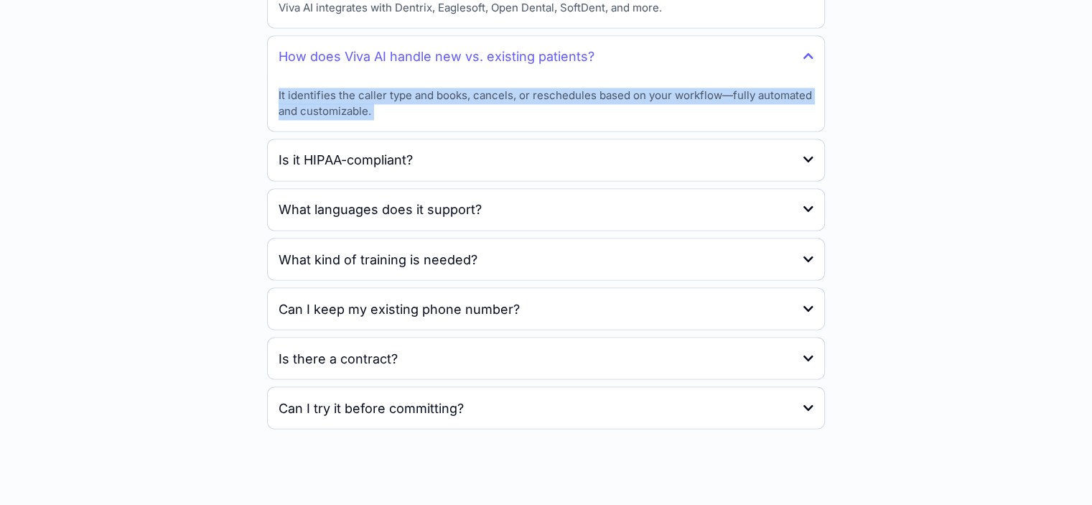
click at [407, 100] on p "It identifies the caller type and books, cancels, or reschedules based on your …" at bounding box center [546, 104] width 535 height 32
click at [378, 157] on h4 "Is it HIPAA-compliant?" at bounding box center [346, 159] width 134 height 19
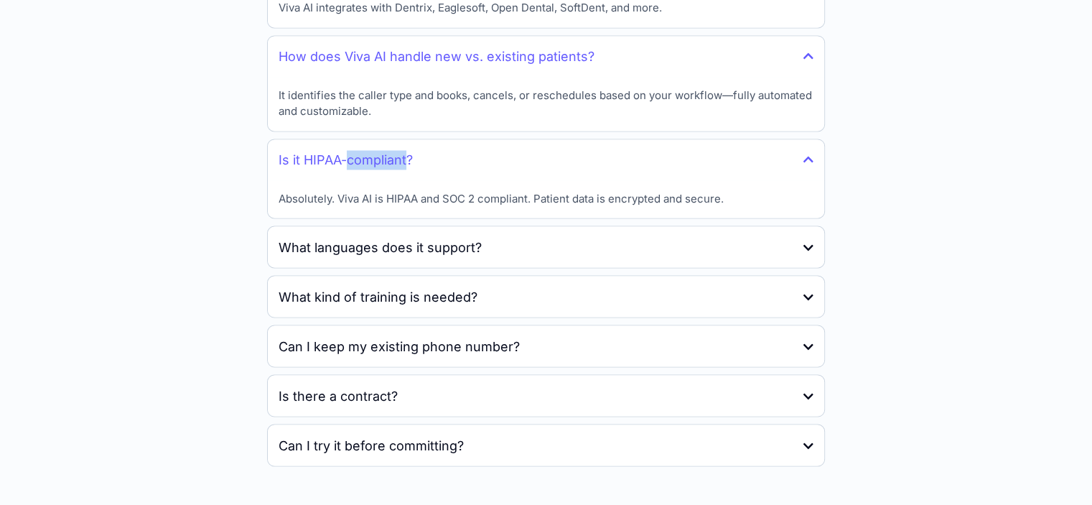
click at [378, 157] on h4 "Is it HIPAA-compliant?" at bounding box center [346, 159] width 134 height 19
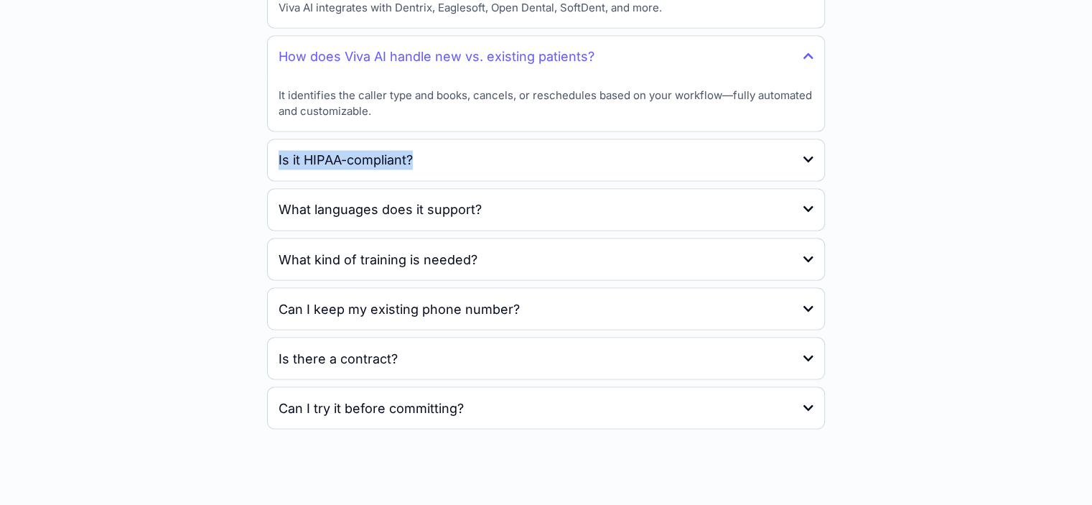
click at [353, 175] on div "Is it HIPAA-compliant?" at bounding box center [546, 159] width 557 height 41
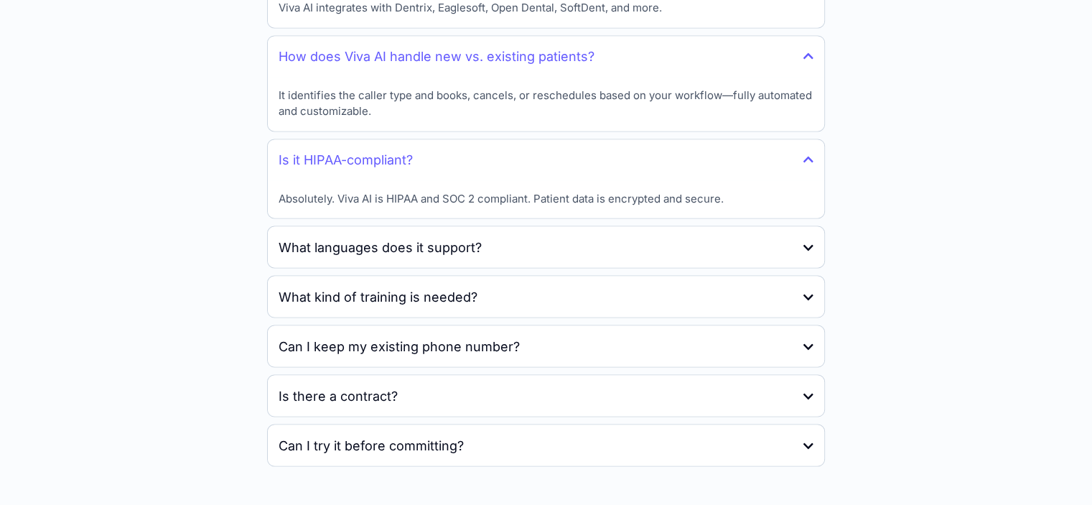
click at [366, 208] on div "Absolutely. Viva AI is HIPAA and SOC 2 compliant. Patient data is encrypted and…" at bounding box center [546, 199] width 557 height 38
click at [366, 203] on p "Absolutely. Viva AI is HIPAA and SOC 2 compliant. Patient data is encrypted and…" at bounding box center [501, 199] width 445 height 17
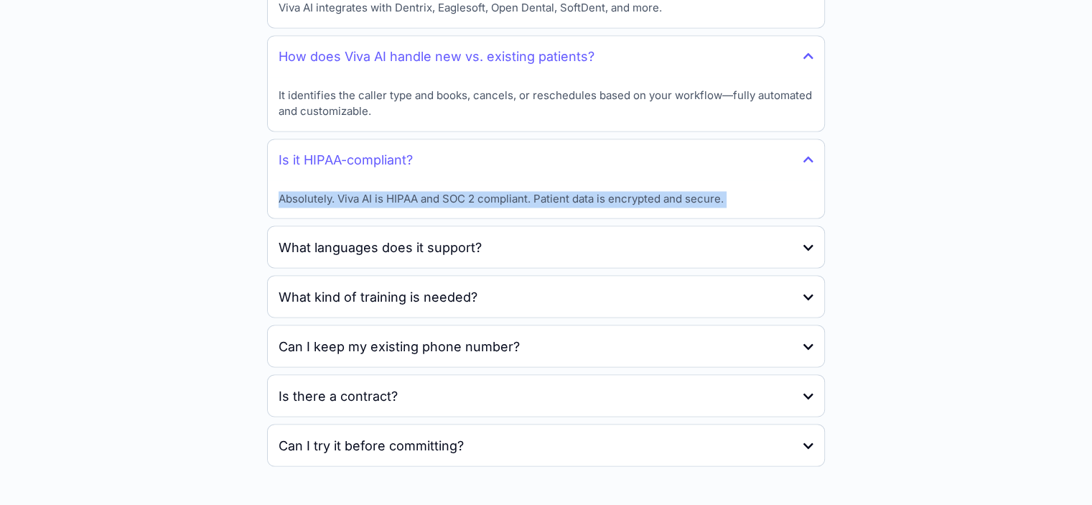
click at [366, 203] on p "Absolutely. Viva AI is HIPAA and SOC 2 compliant. Patient data is encrypted and…" at bounding box center [501, 199] width 445 height 17
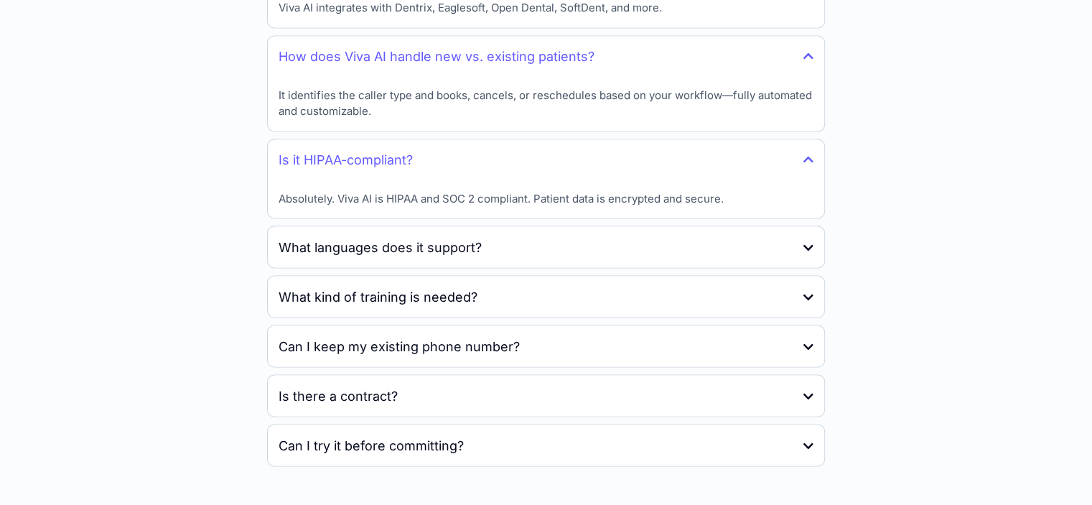
click at [448, 237] on h4 "What languages does it support?" at bounding box center [380, 246] width 203 height 19
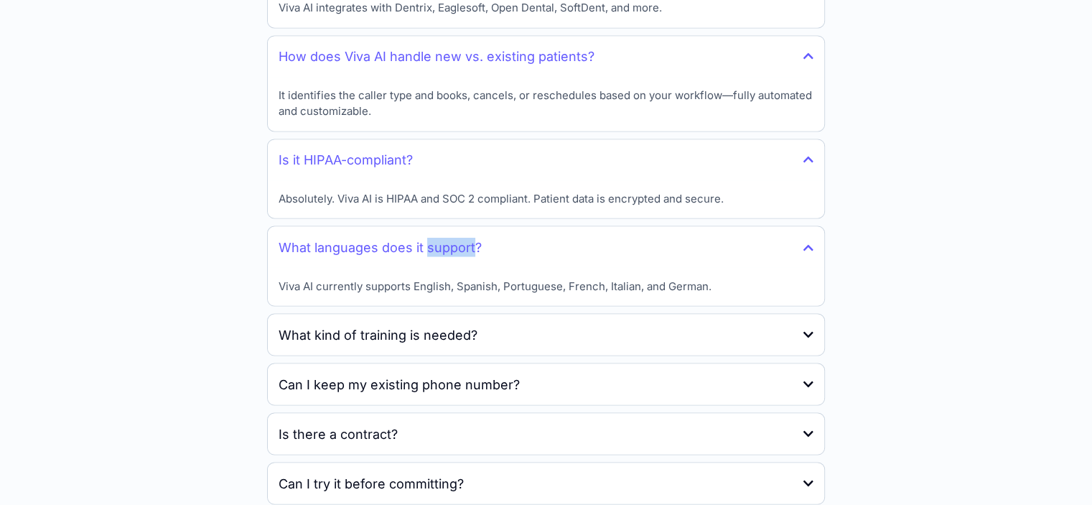
click at [448, 237] on h4 "What languages does it support?" at bounding box center [380, 246] width 203 height 19
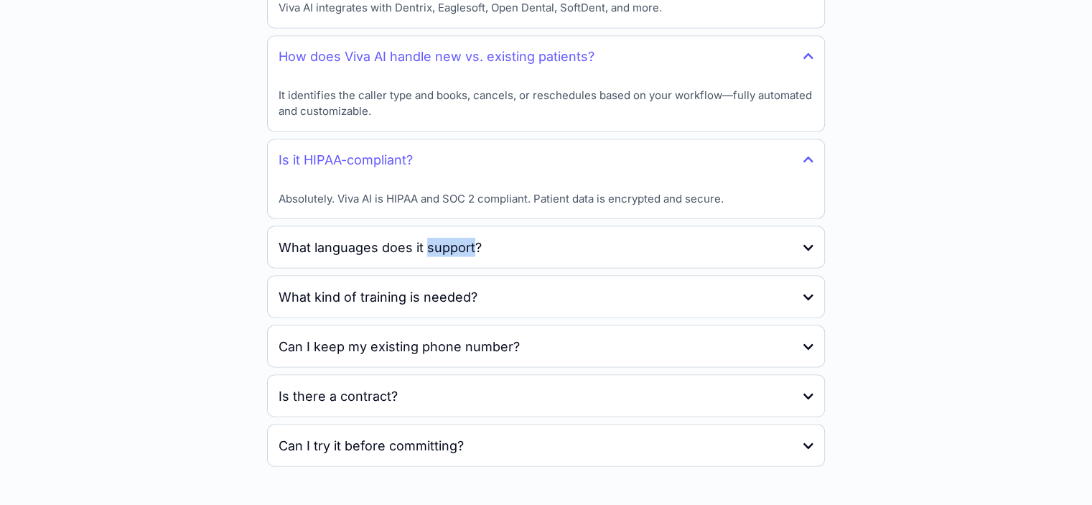
click at [448, 237] on h4 "What languages does it support?" at bounding box center [380, 246] width 203 height 19
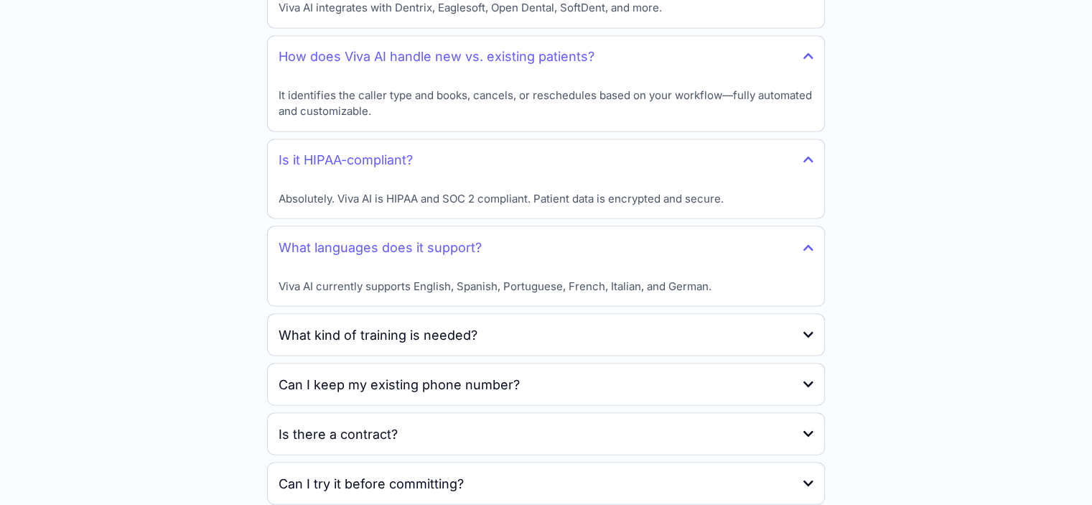
click at [488, 238] on div "What languages does it support?" at bounding box center [546, 246] width 557 height 41
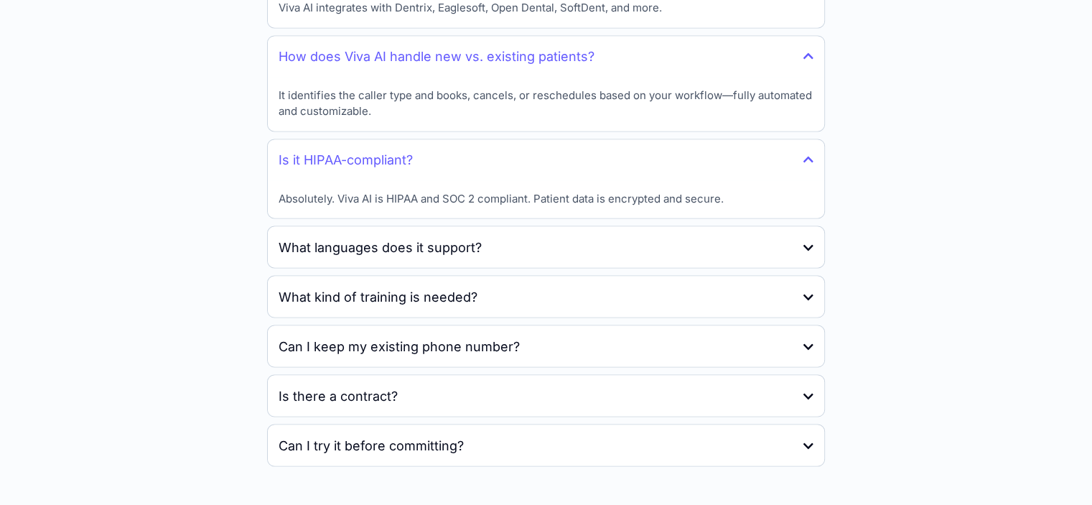
click at [488, 238] on div "What languages does it support?" at bounding box center [546, 246] width 557 height 41
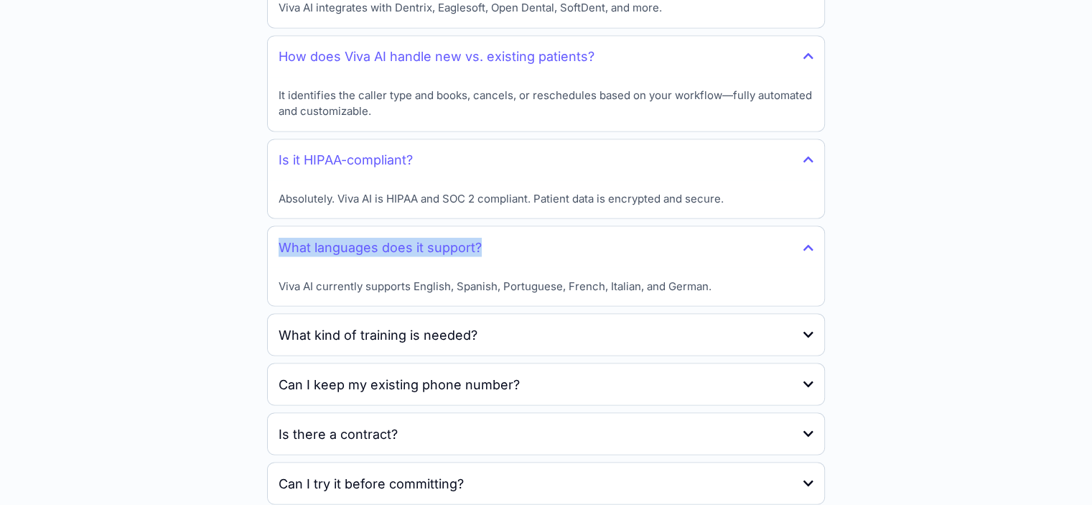
drag, startPoint x: 271, startPoint y: 238, endPoint x: 497, endPoint y: 238, distance: 226.2
click at [497, 238] on div "What languages does it support?" at bounding box center [546, 246] width 557 height 41
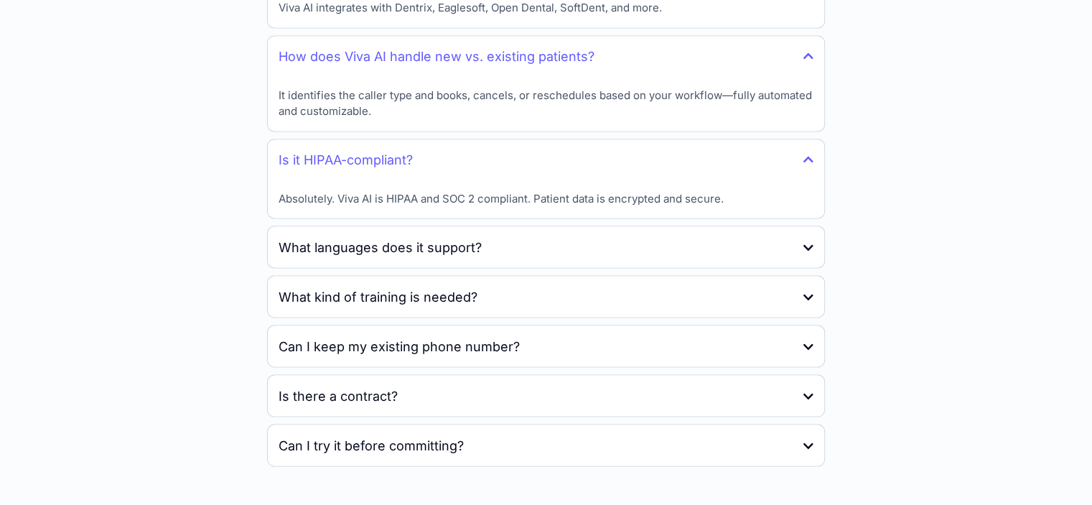
click at [807, 243] on icon at bounding box center [809, 246] width 10 height 11
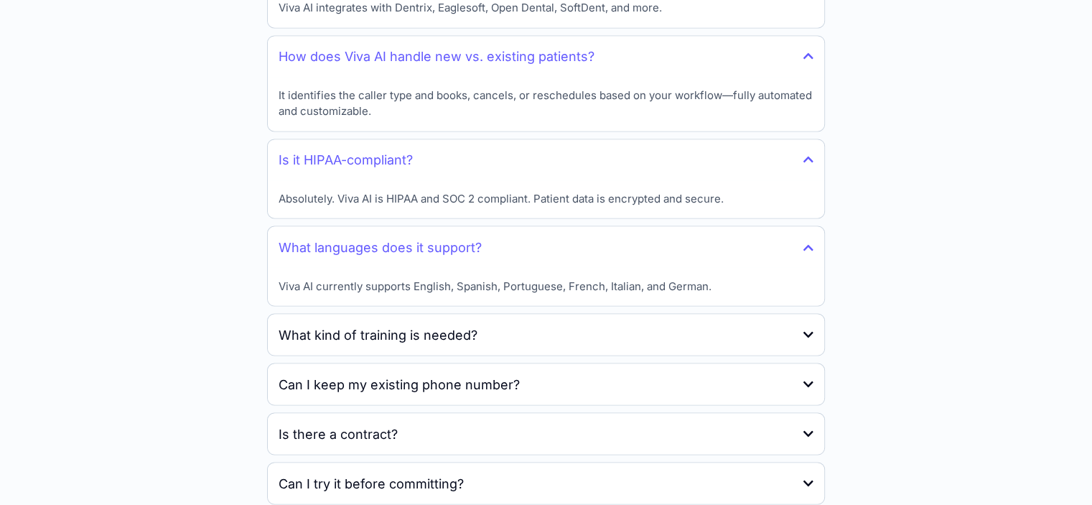
click at [586, 294] on div "Viva AI currently supports English, Spanish, Portuguese, French, Italian, and G…" at bounding box center [546, 286] width 557 height 38
click at [592, 281] on p "Viva AI currently supports English, Spanish, Portuguese, French, Italian, and G…" at bounding box center [495, 286] width 433 height 17
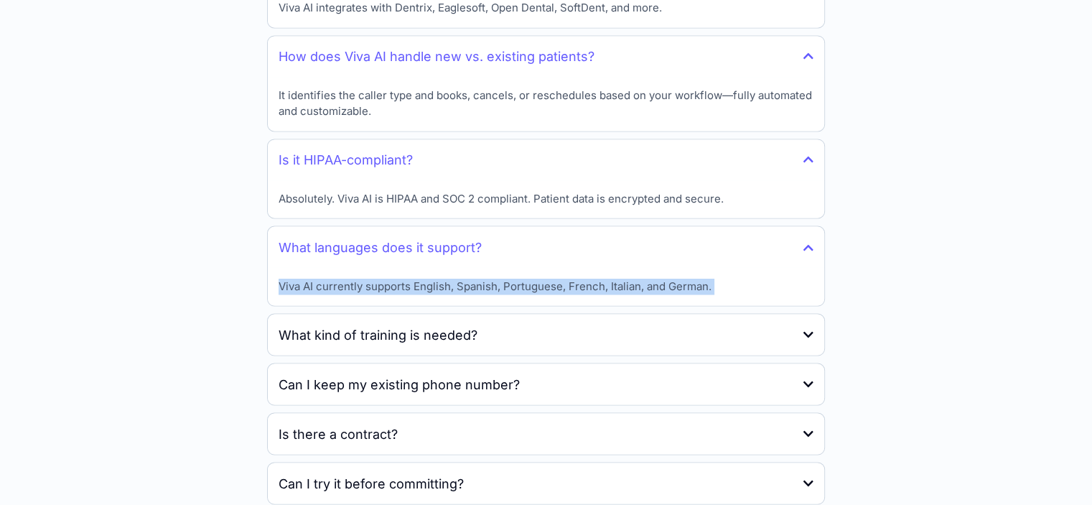
click at [592, 281] on p "Viva AI currently supports English, Spanish, Portuguese, French, Italian, and G…" at bounding box center [495, 286] width 433 height 17
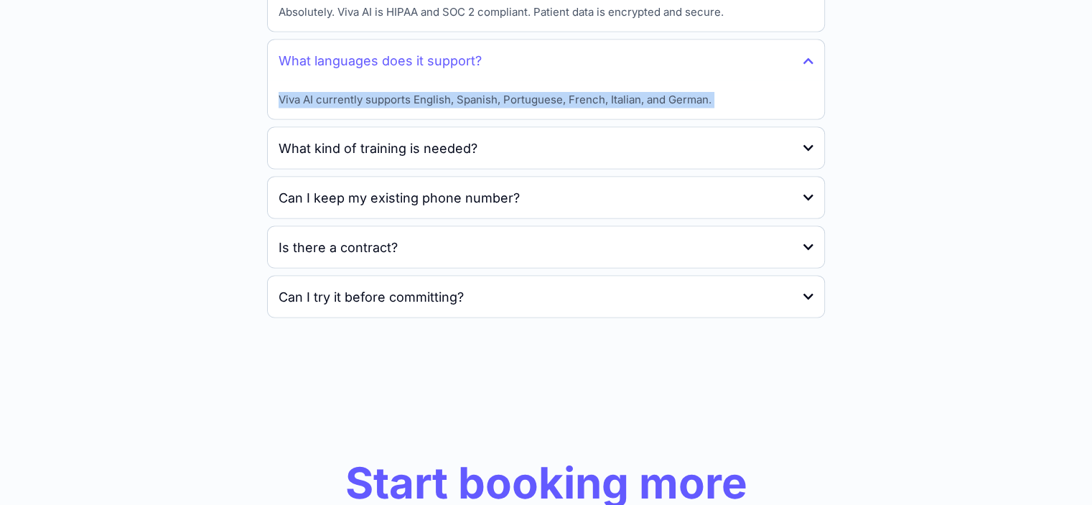
scroll to position [2755, 0]
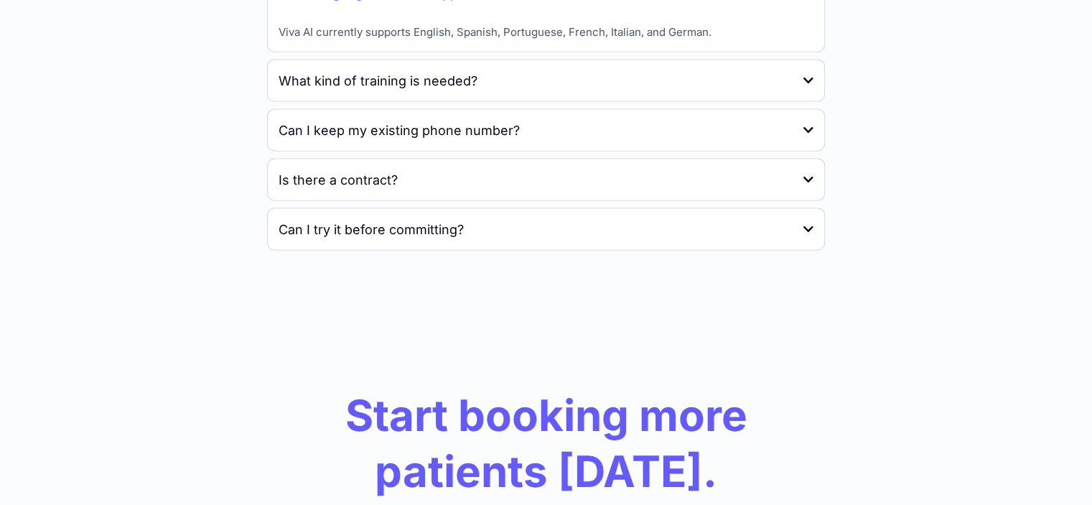
click at [432, 77] on h4 "What kind of training is needed?" at bounding box center [378, 80] width 199 height 19
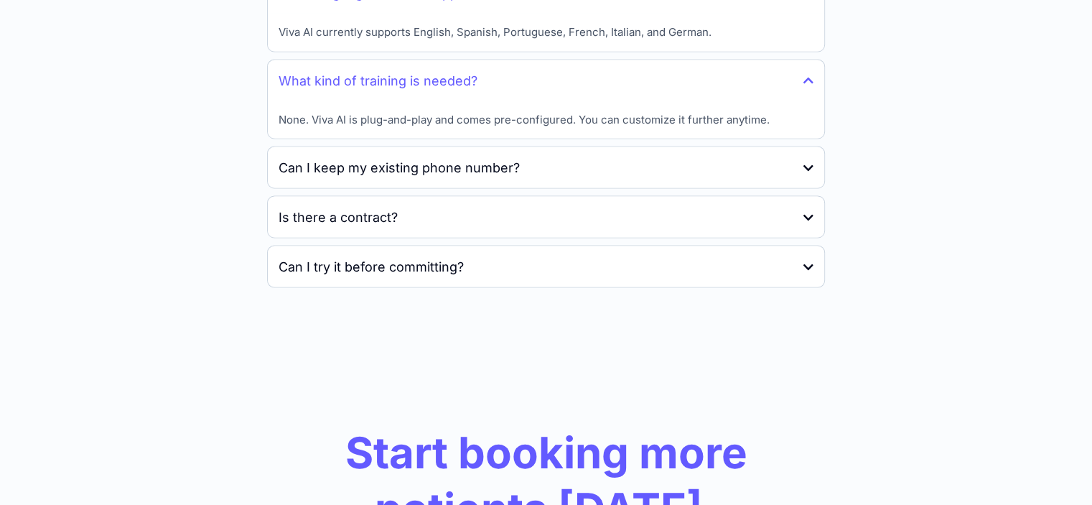
click at [468, 112] on p "None. Viva AI is plug-and-play and comes pre-configured. You can customize it f…" at bounding box center [524, 120] width 491 height 17
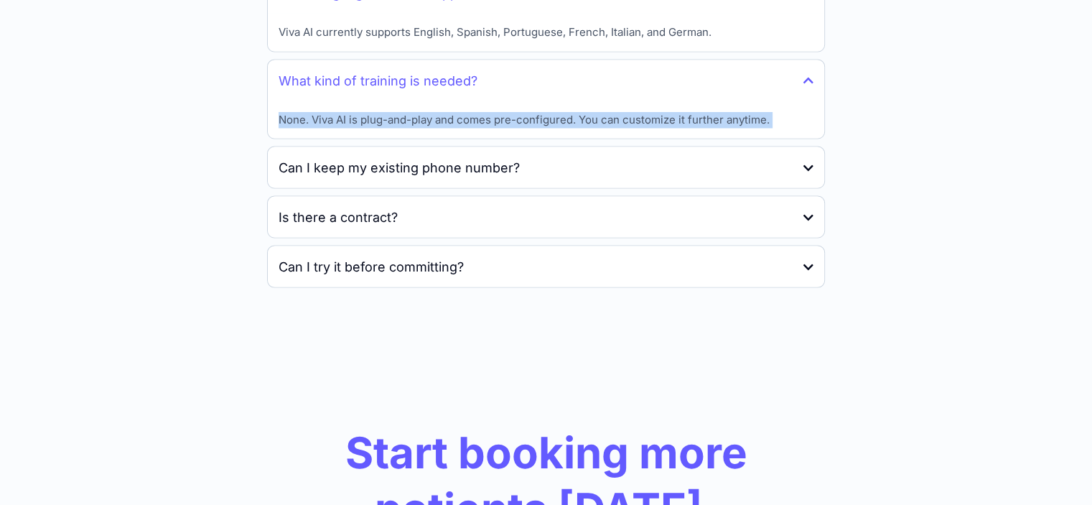
click at [468, 112] on p "None. Viva AI is plug-and-play and comes pre-configured. You can customize it f…" at bounding box center [524, 120] width 491 height 17
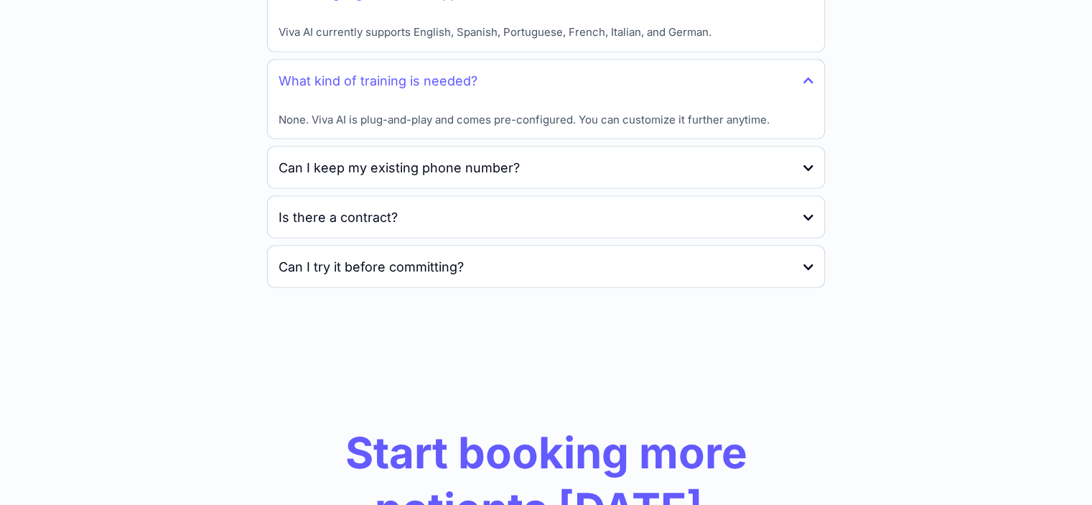
click at [446, 162] on h4 "Can I keep my existing phone number?" at bounding box center [399, 167] width 241 height 19
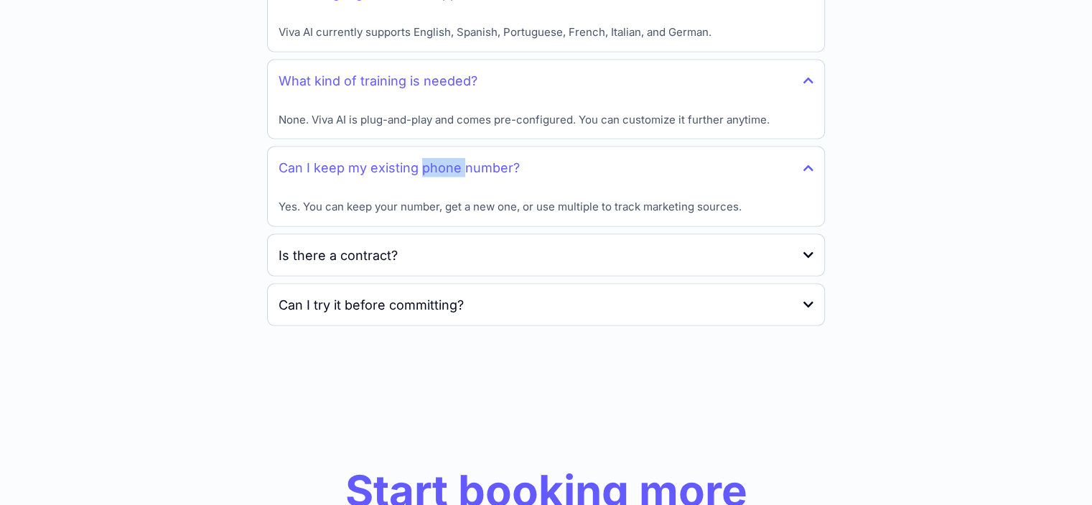
click at [446, 162] on h4 "Can I keep my existing phone number?" at bounding box center [399, 167] width 241 height 19
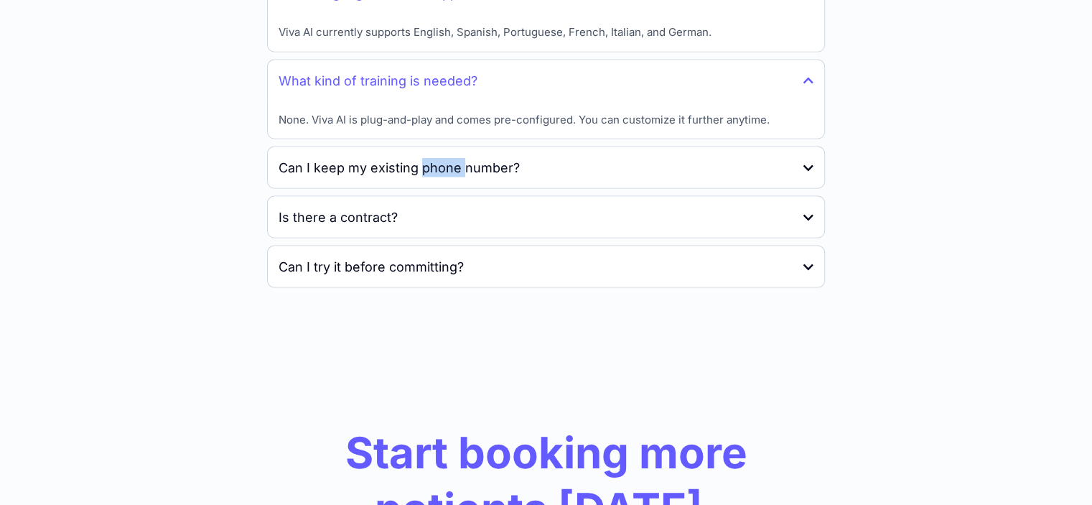
click at [450, 172] on h4 "Can I keep my existing phone number?" at bounding box center [399, 167] width 241 height 19
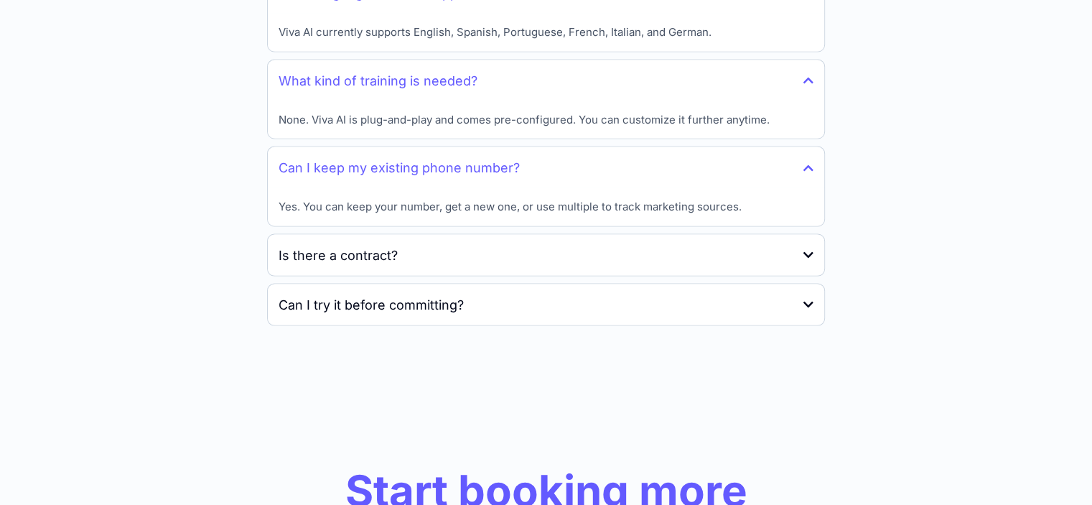
click at [432, 204] on p "Yes. You can keep your number, get a new one, or use multiple to track marketin…" at bounding box center [510, 207] width 463 height 17
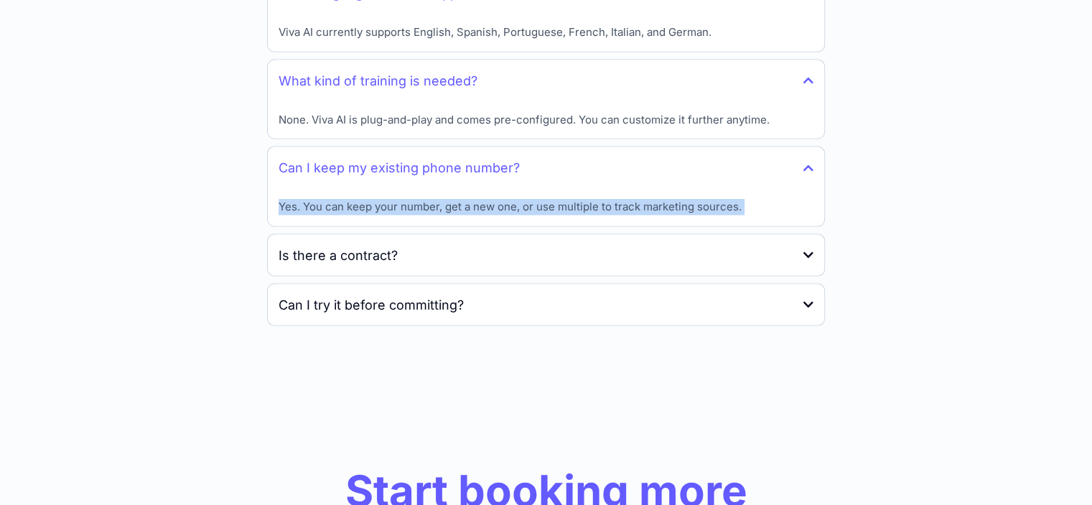
click at [432, 204] on p "Yes. You can keep your number, get a new one, or use multiple to track marketin…" at bounding box center [510, 207] width 463 height 17
click at [394, 254] on h4 "Is there a contract?" at bounding box center [338, 255] width 119 height 19
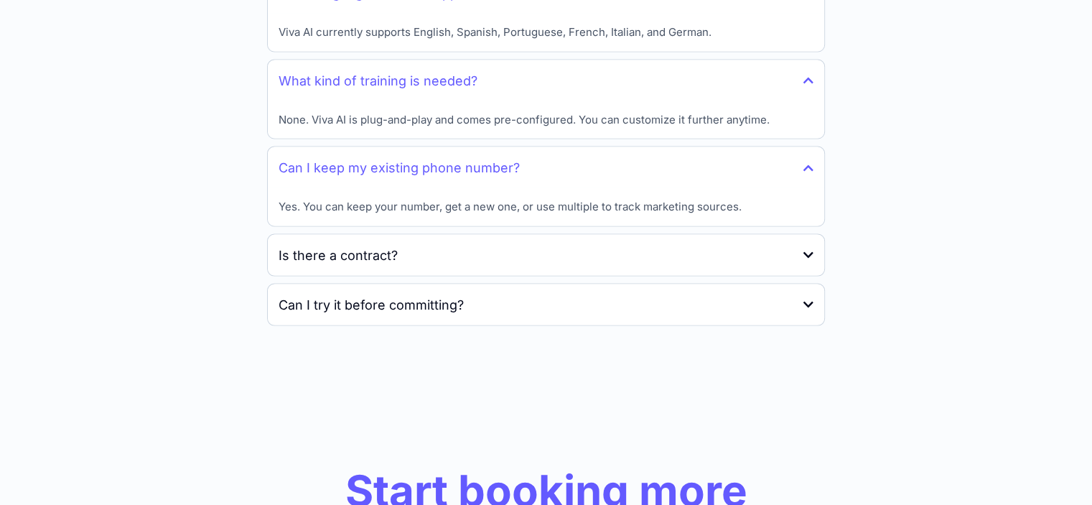
click at [394, 254] on h4 "Is there a contract?" at bounding box center [338, 255] width 119 height 19
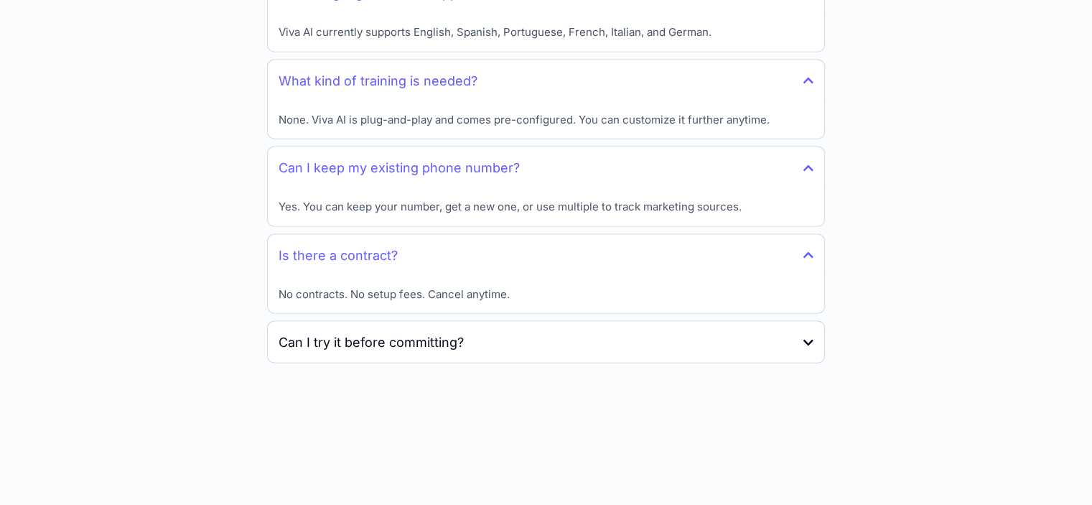
click at [460, 289] on p "No contracts. No setup fees. Cancel anytime." at bounding box center [493, 295] width 428 height 17
click at [384, 347] on h4 "Can I try it before committing?" at bounding box center [371, 342] width 185 height 19
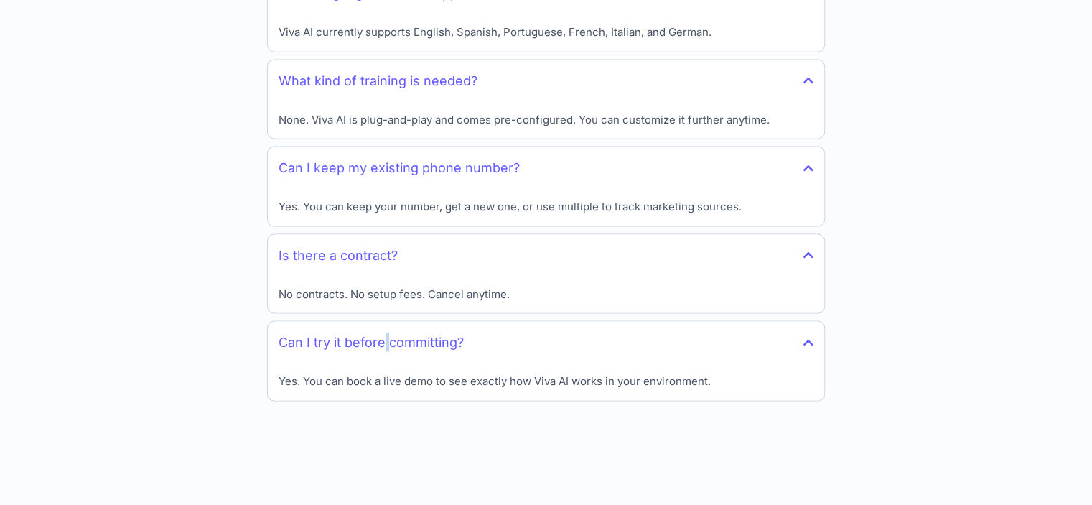
click at [384, 347] on h4 "Can I try it before committing?" at bounding box center [371, 342] width 185 height 19
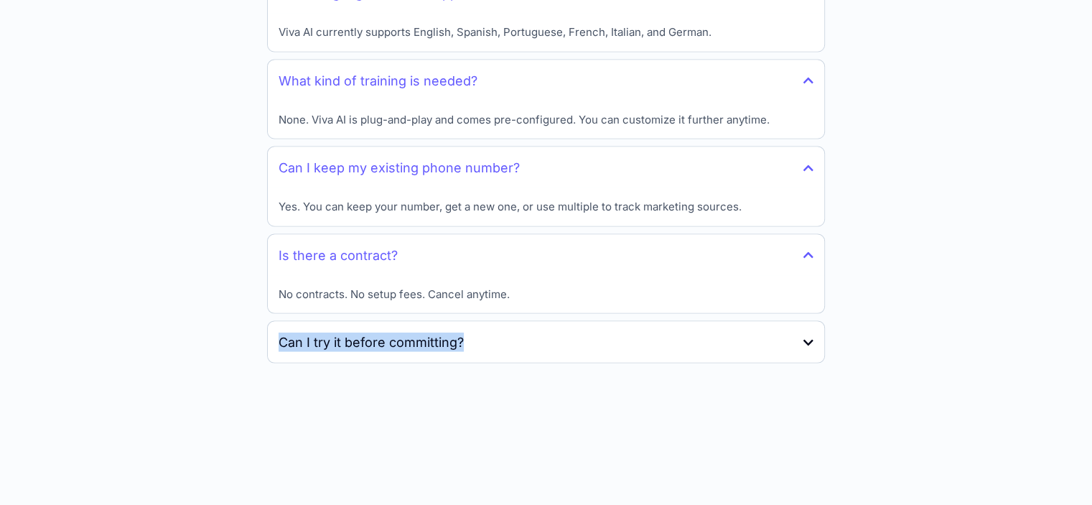
click at [384, 347] on h4 "Can I try it before committing?" at bounding box center [371, 342] width 185 height 19
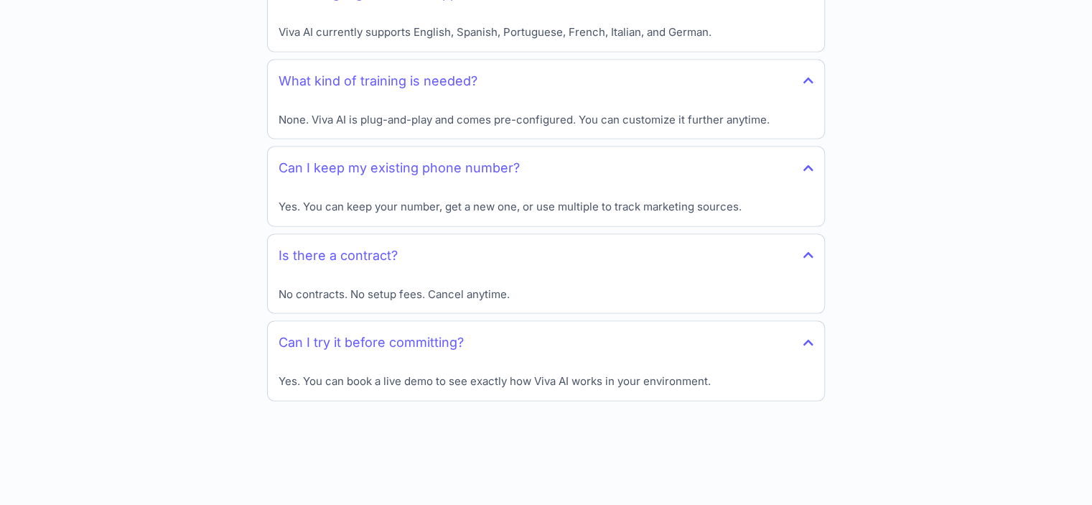
click at [414, 378] on p "Yes. You can book a live demo to see exactly how Viva AI works in your environm…" at bounding box center [495, 381] width 432 height 17
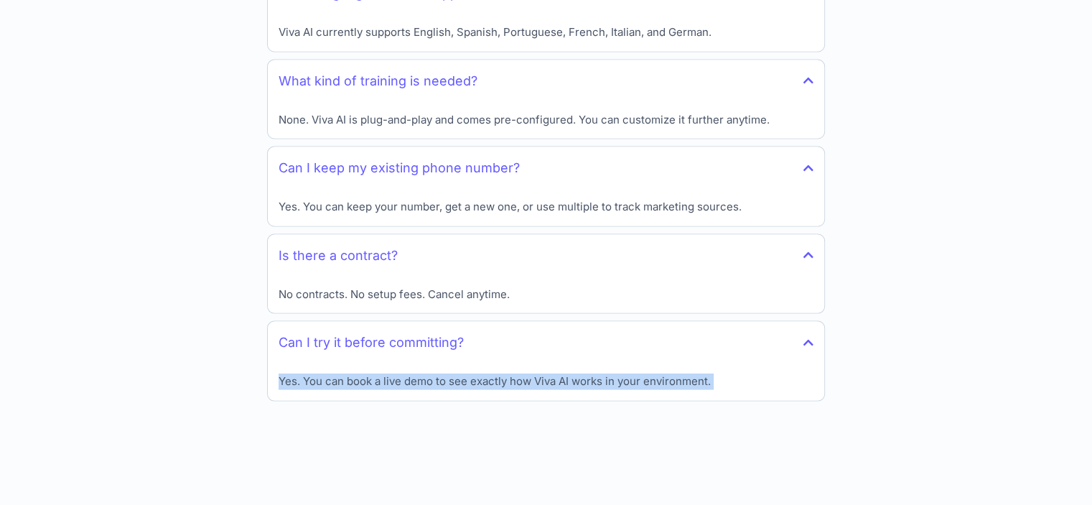
click at [414, 378] on p "Yes. You can book a live demo to see exactly how Viva AI works in your environm…" at bounding box center [495, 381] width 432 height 17
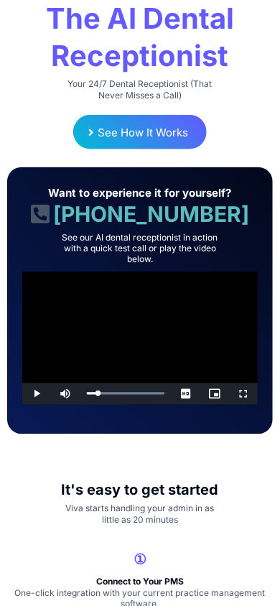
scroll to position [0, 0]
